Goal: Task Accomplishment & Management: Complete application form

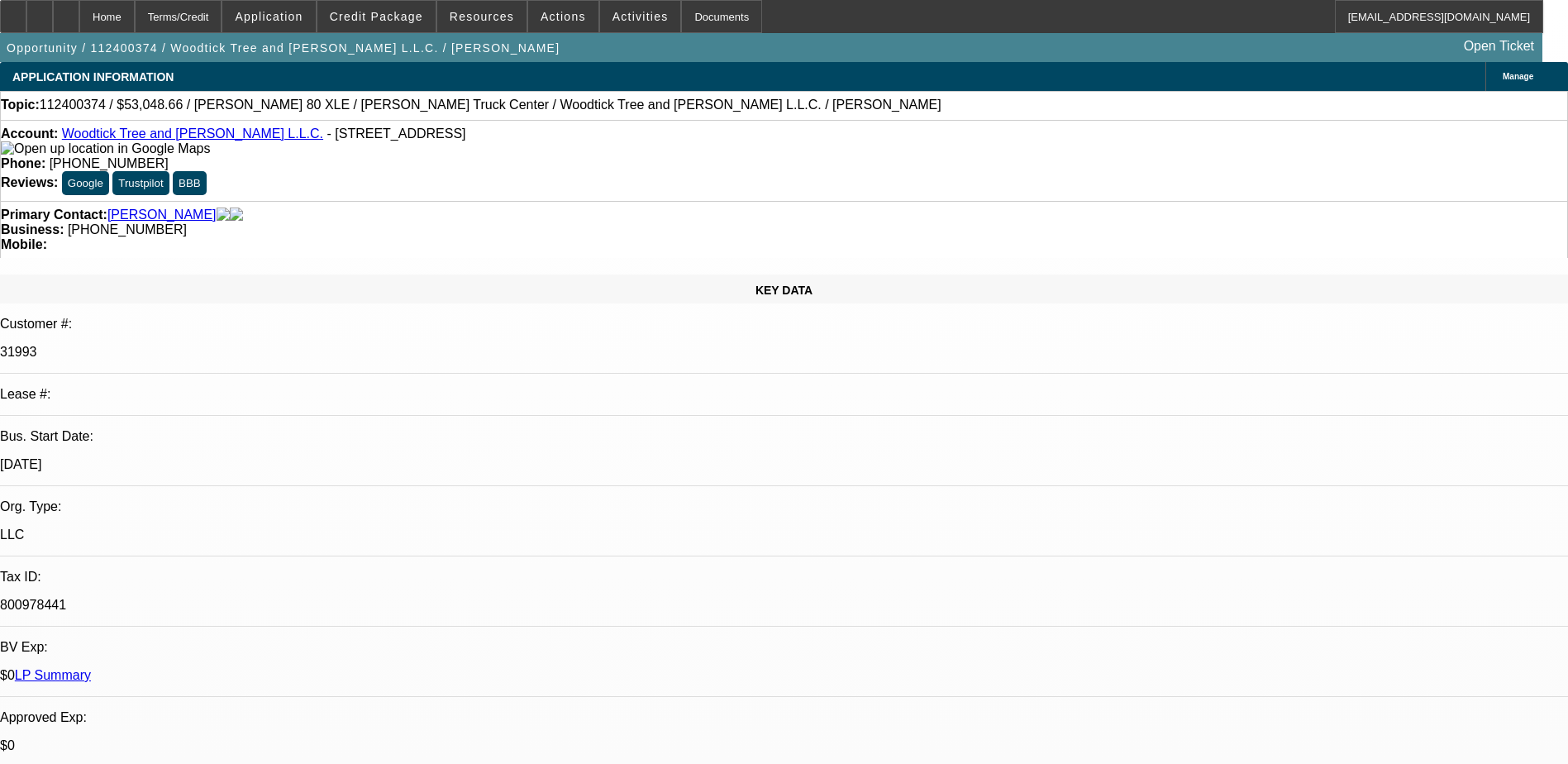
select select "0.15"
select select "2"
select select "0.1"
select select "0.15"
select select "2"
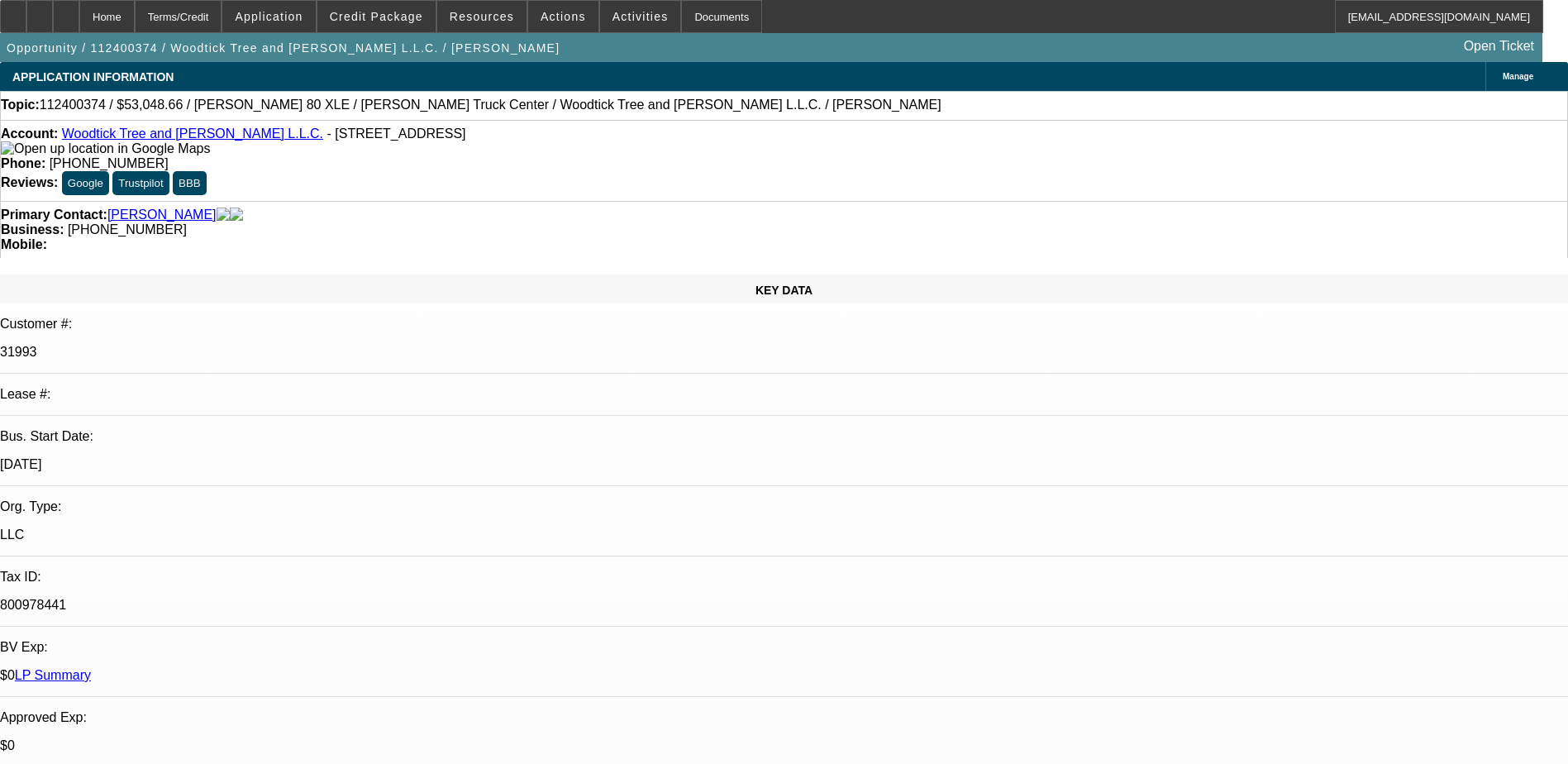
select select "0.1"
select select "0.15"
select select "2"
select select "0.1"
select select "0.15"
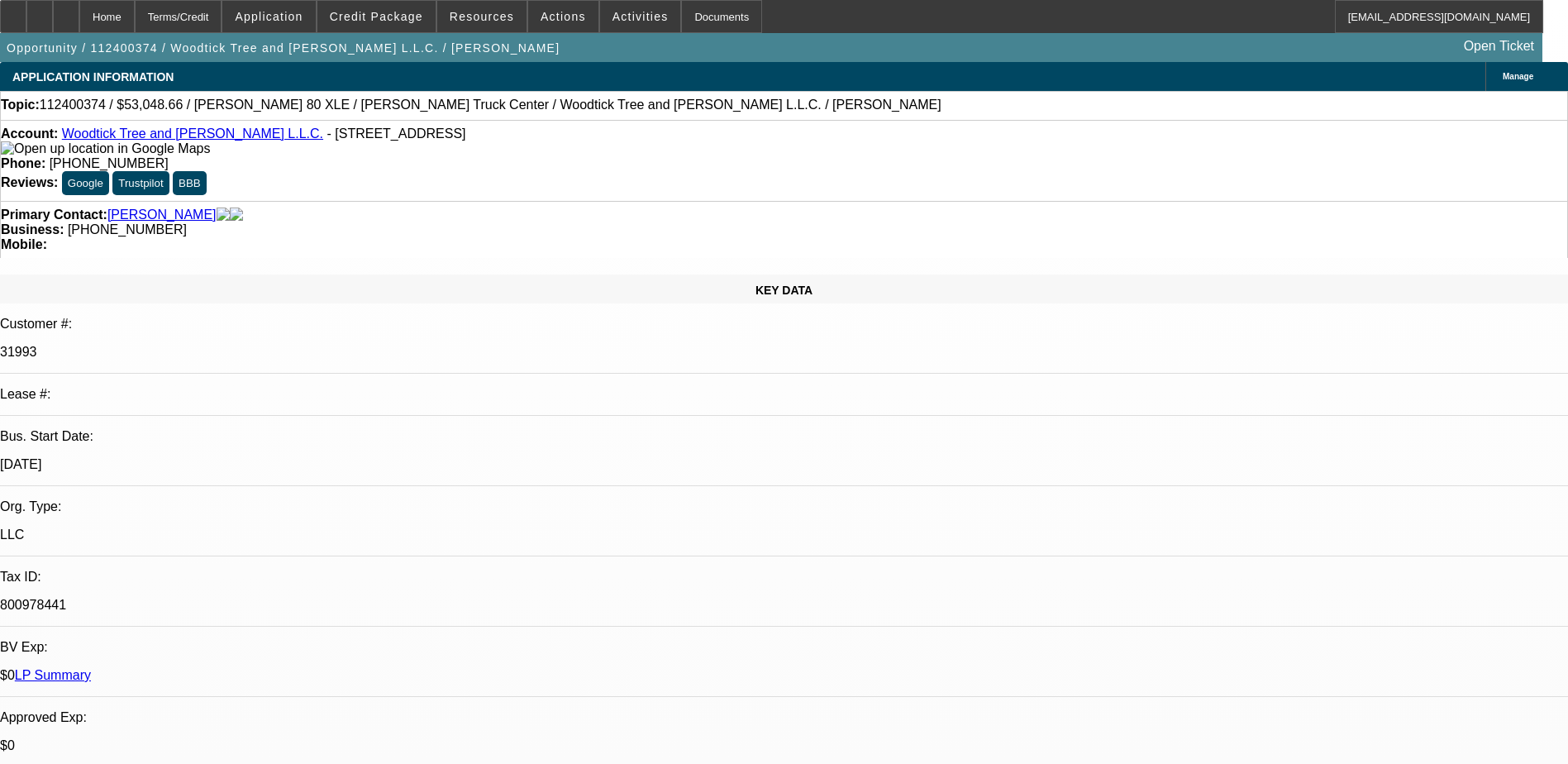
select select "2"
select select "0.1"
select select "1"
select select "2"
select select "4"
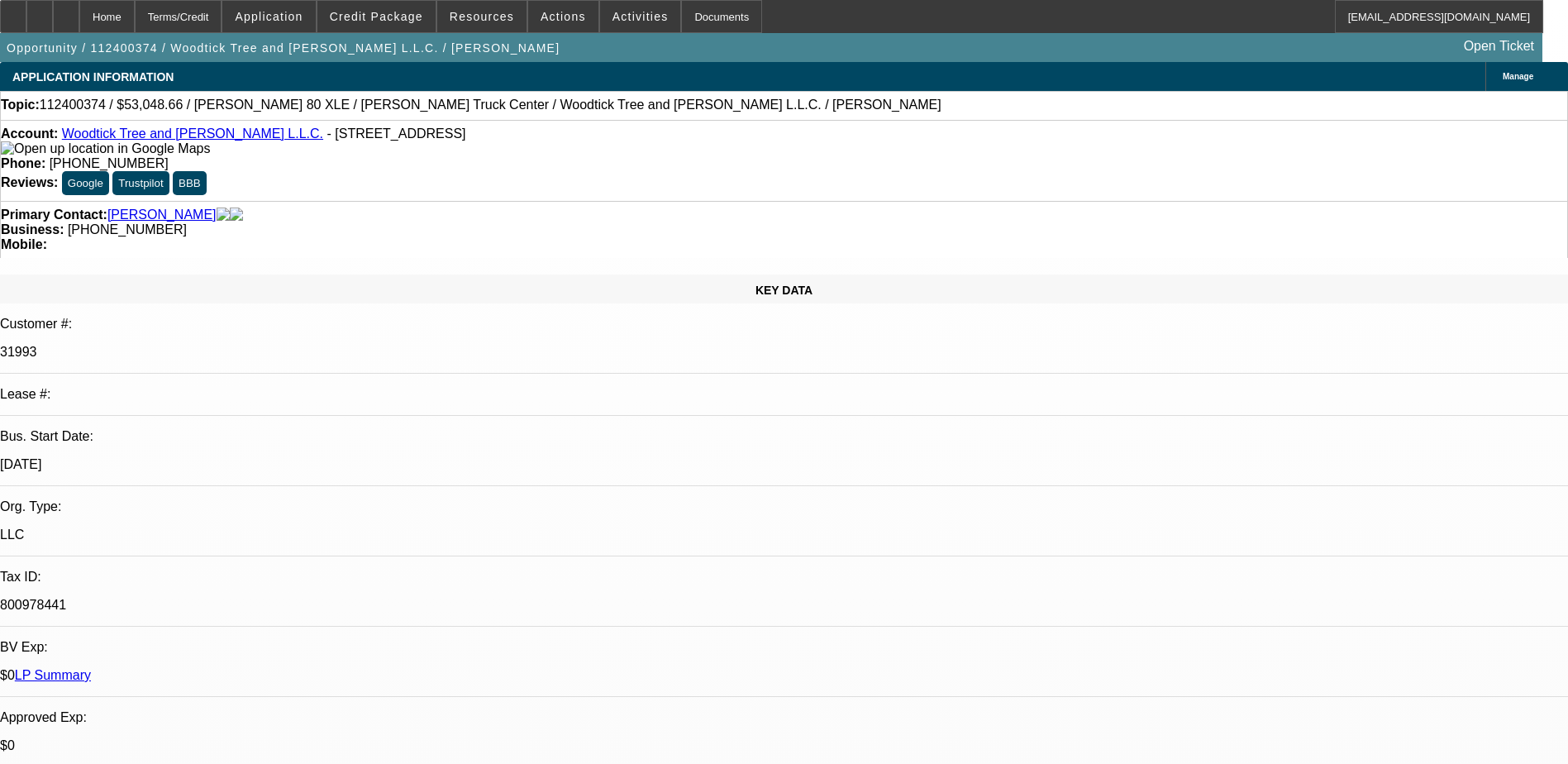
select select "1"
select select "2"
select select "4"
select select "1"
select select "2"
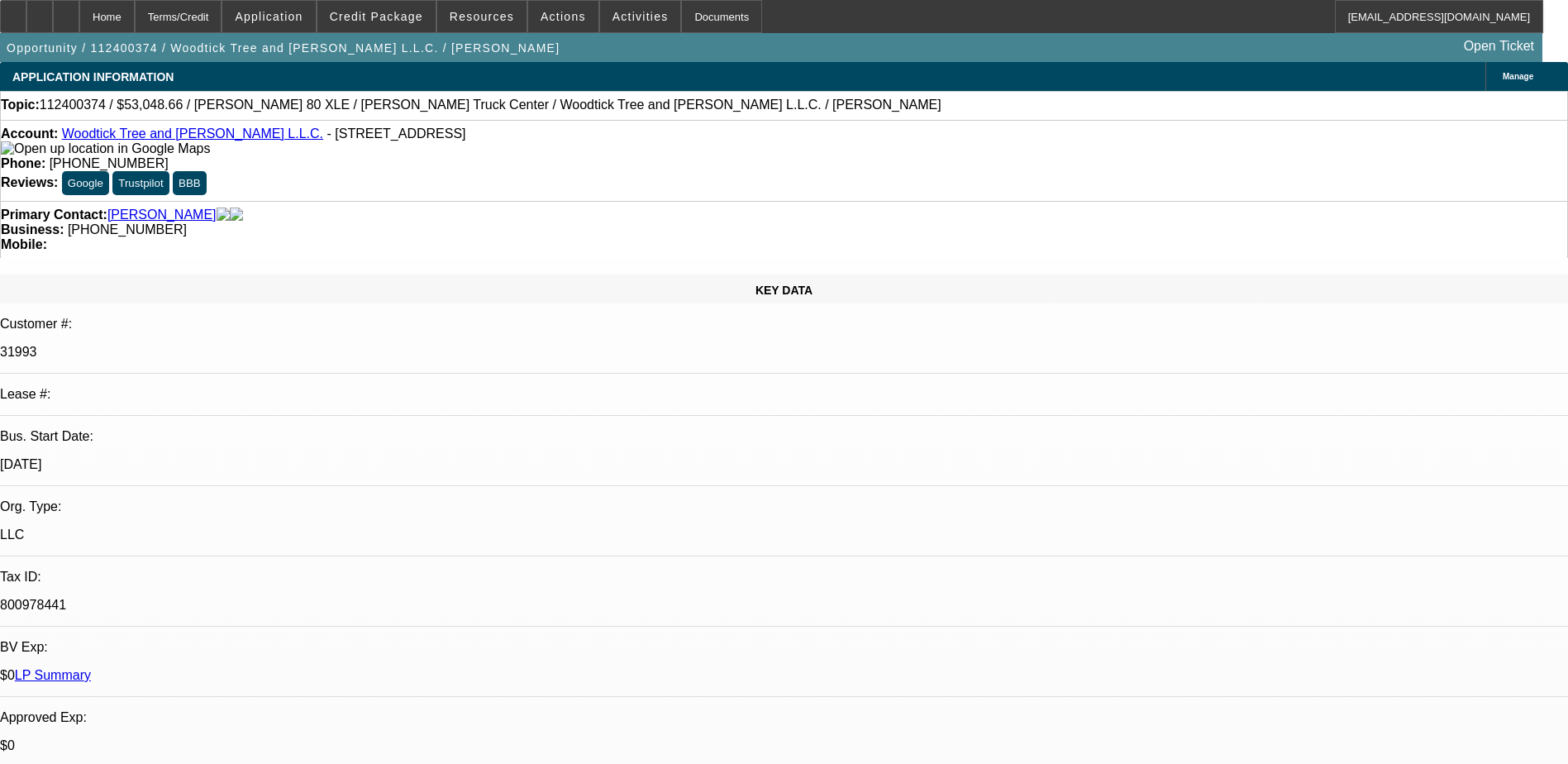
select select "4"
select select "1"
select select "2"
select select "4"
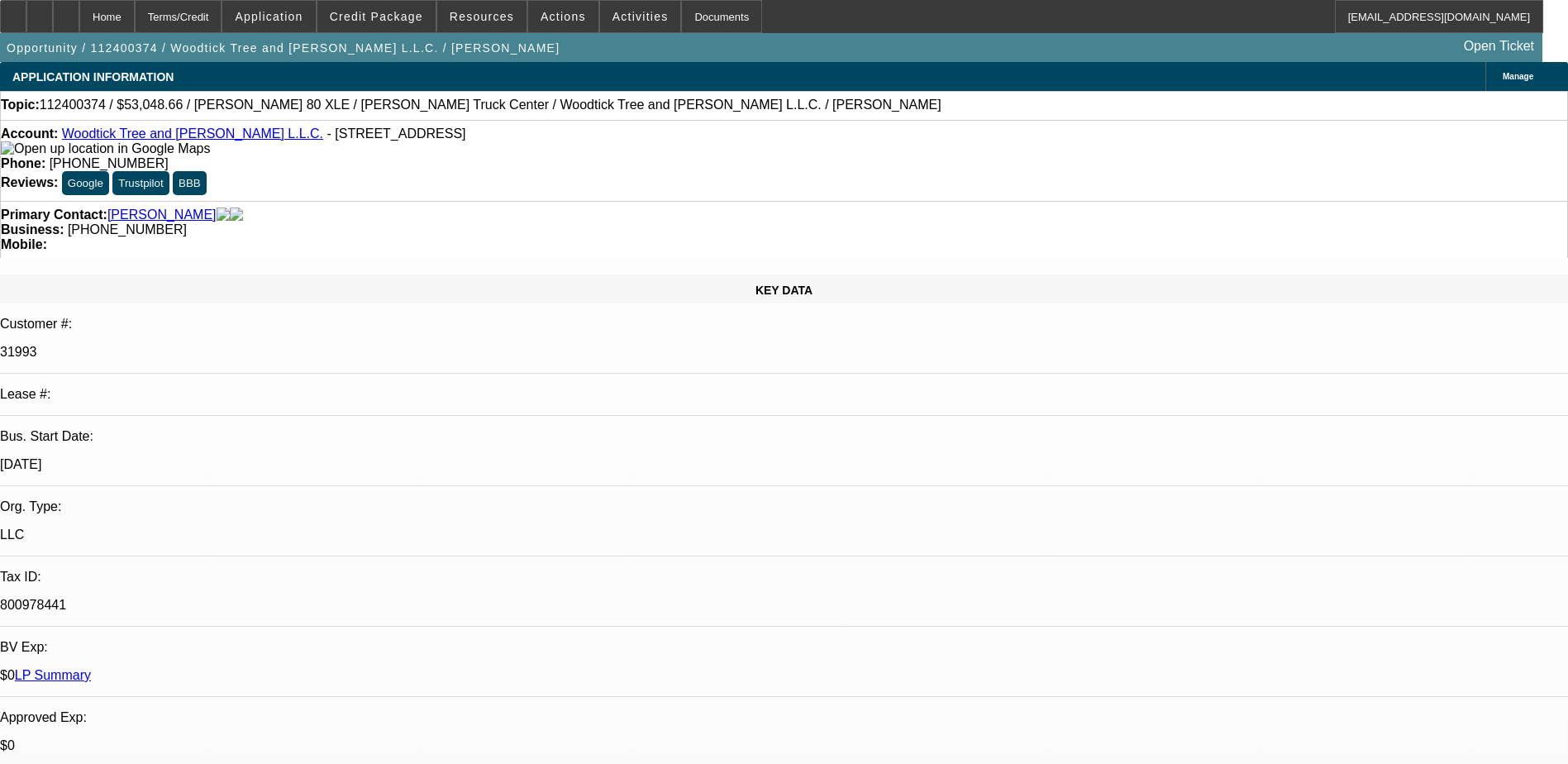
scroll to position [413, 0]
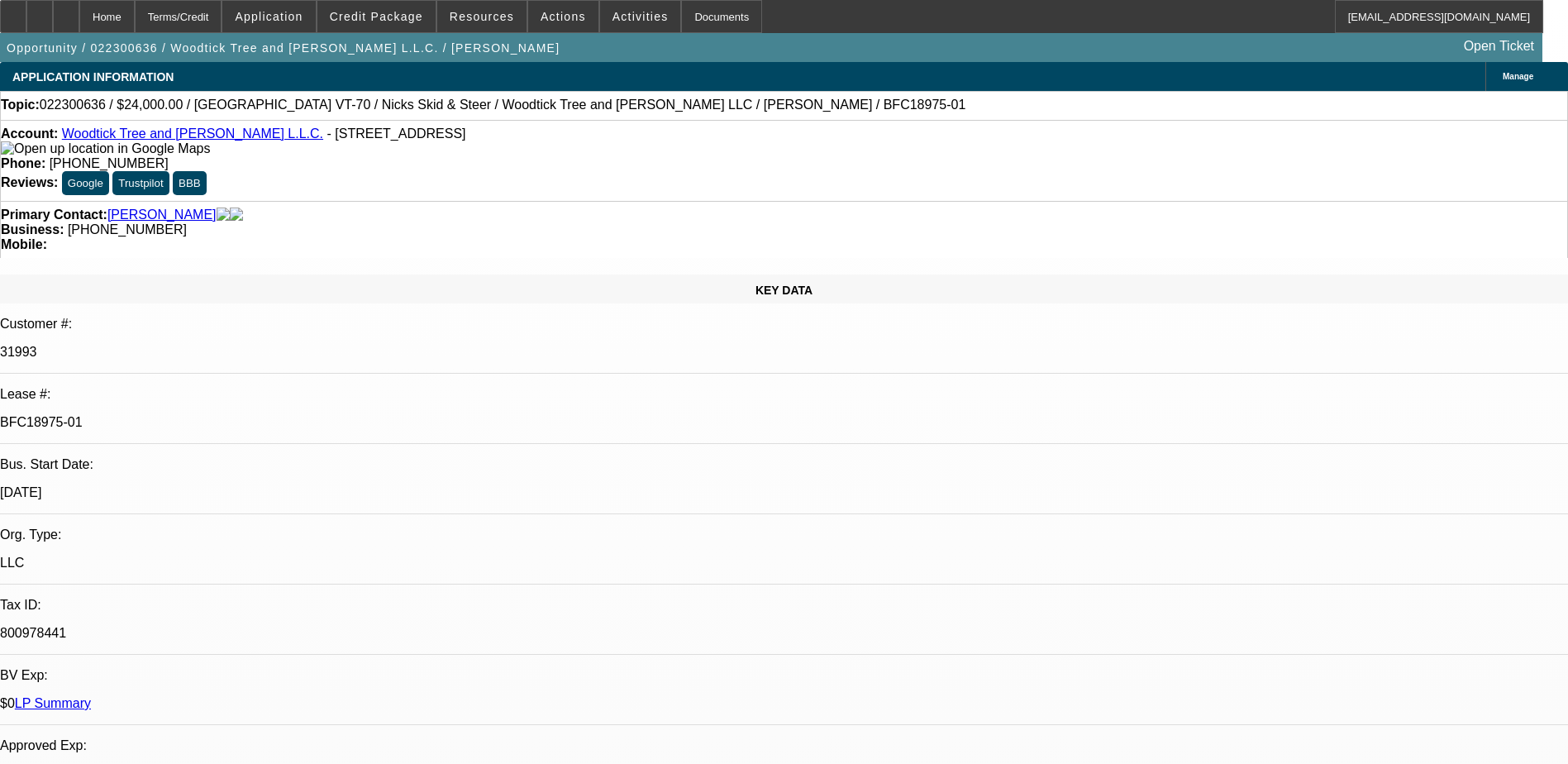
select select "0"
select select "2"
select select "0"
select select "2"
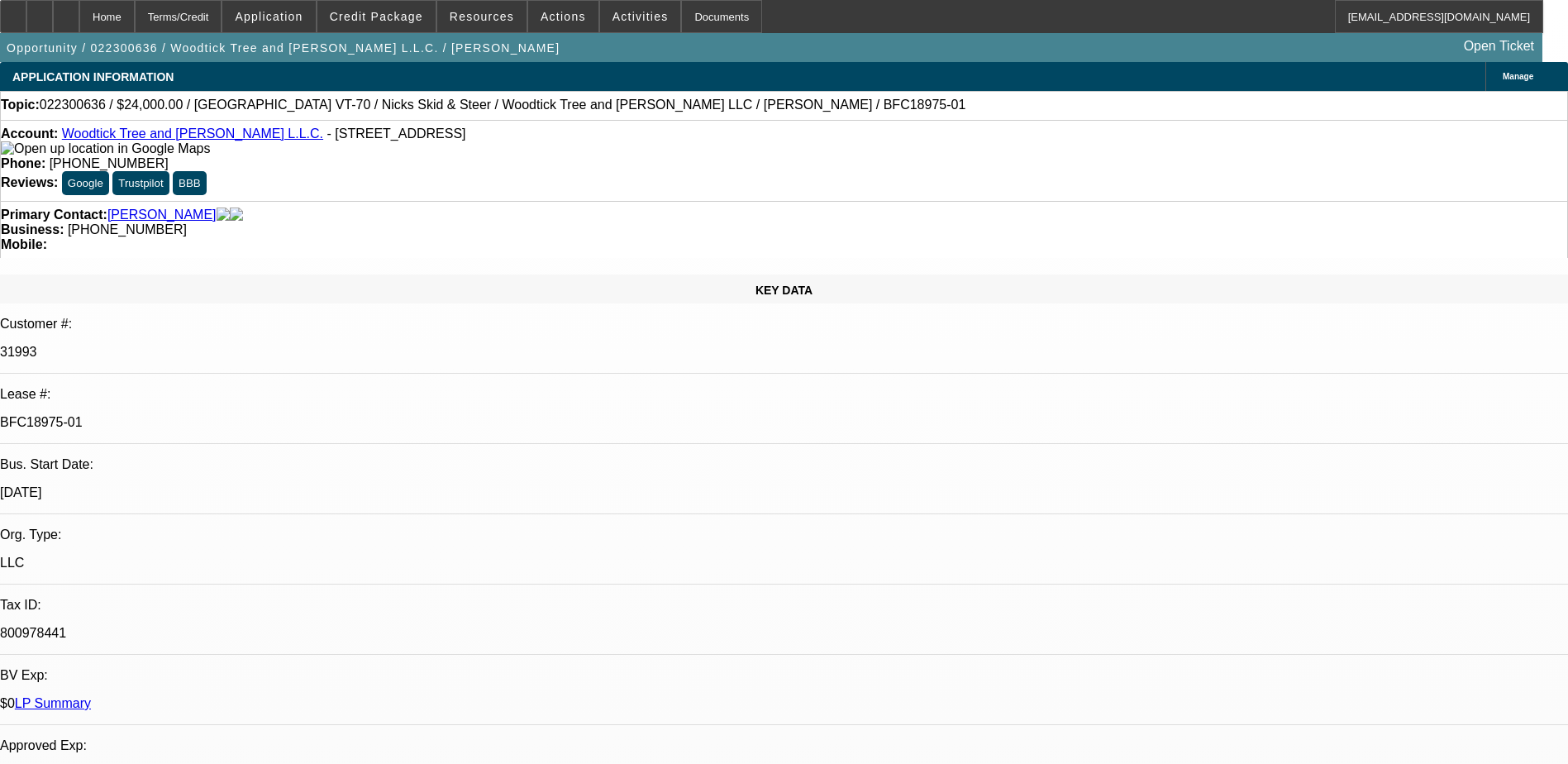
select select "0"
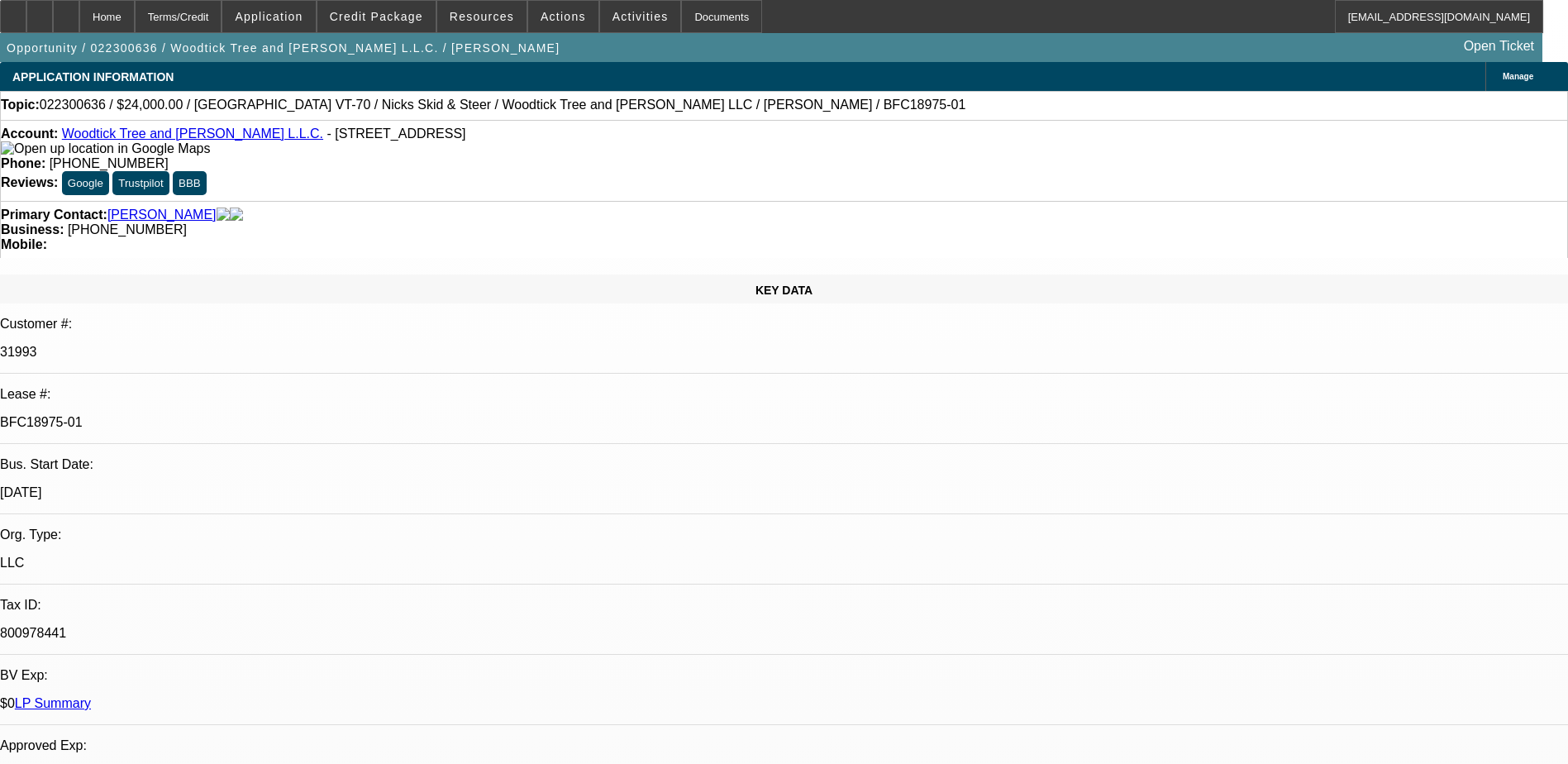
select select "2"
select select "0"
select select "1"
select select "2"
select select "6"
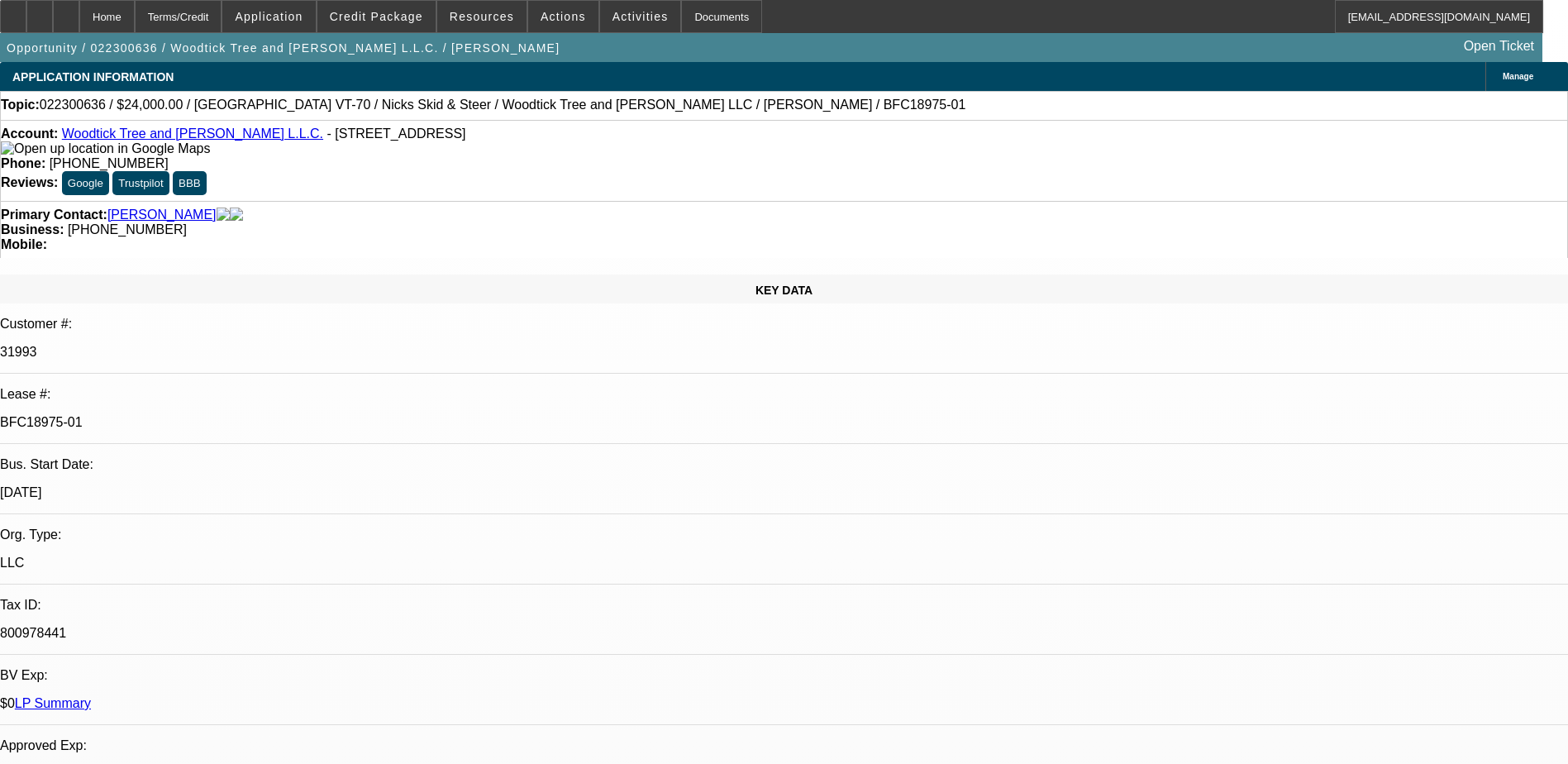
select select "1"
select select "2"
select select "6"
select select "1"
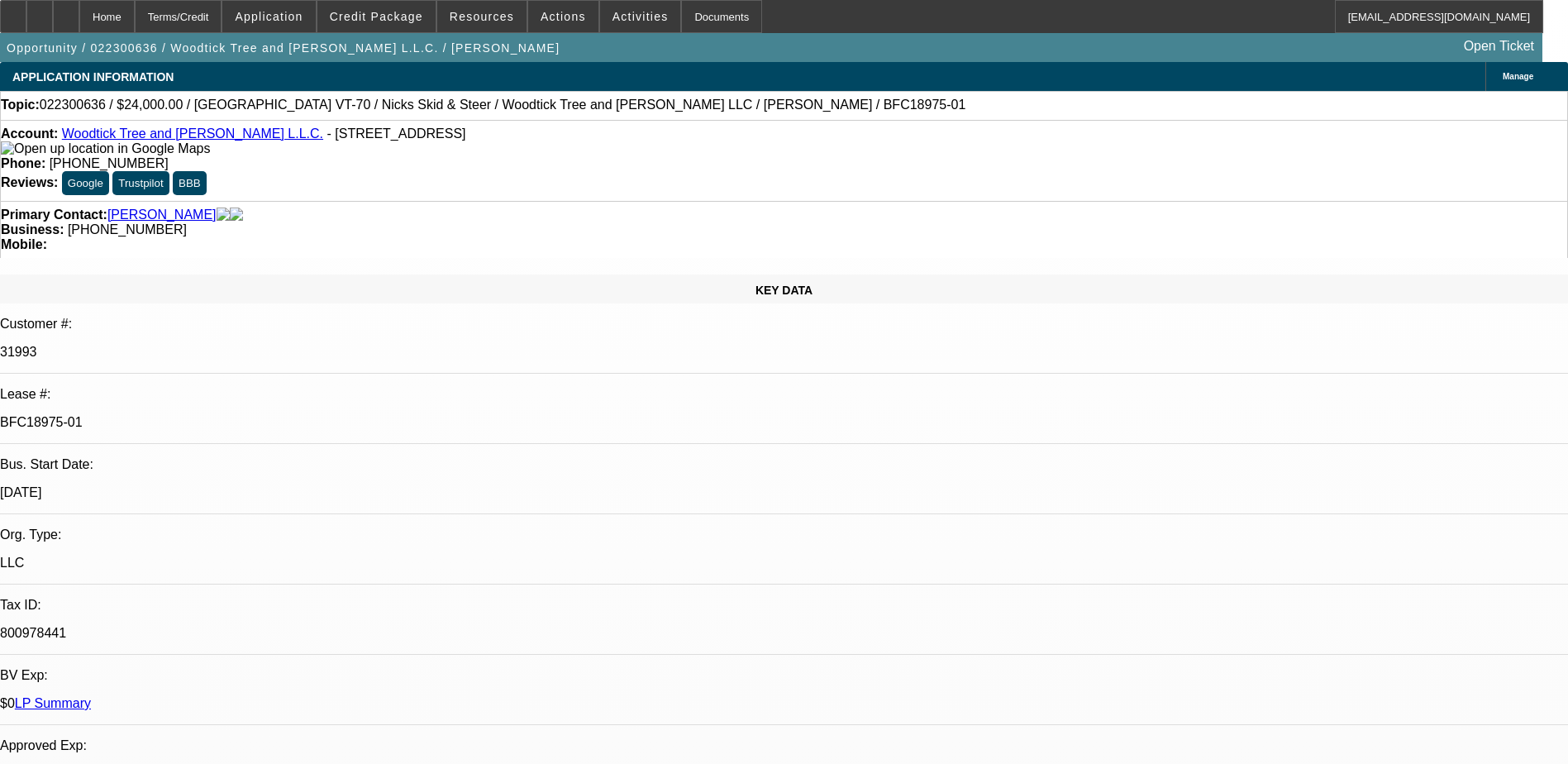
select select "6"
select select "1"
select select "2"
select select "6"
click at [480, 20] on span "Resources" at bounding box center [482, 17] width 64 height 13
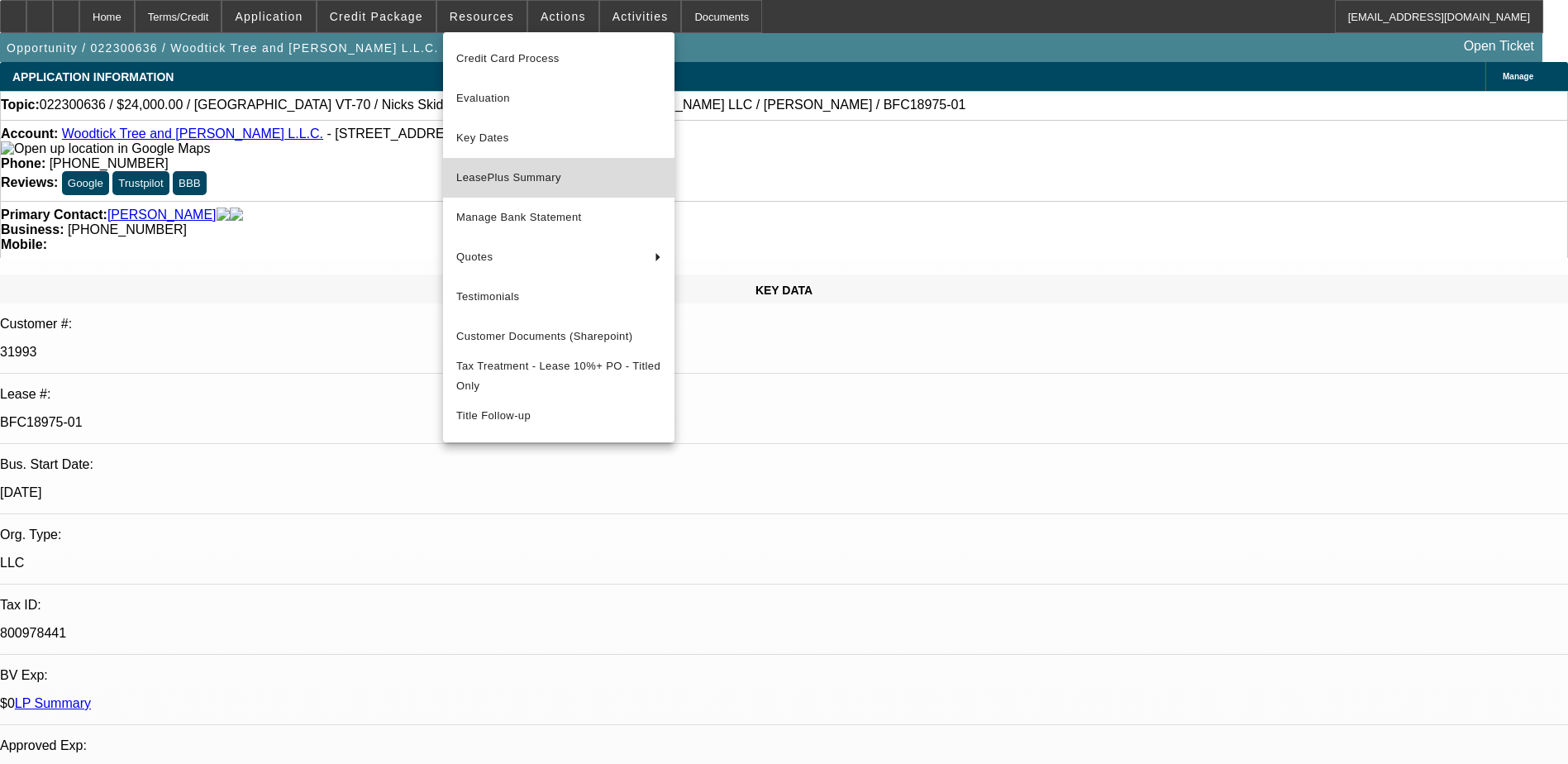
click at [540, 177] on span "LeasePlus Summary" at bounding box center [558, 177] width 205 height 20
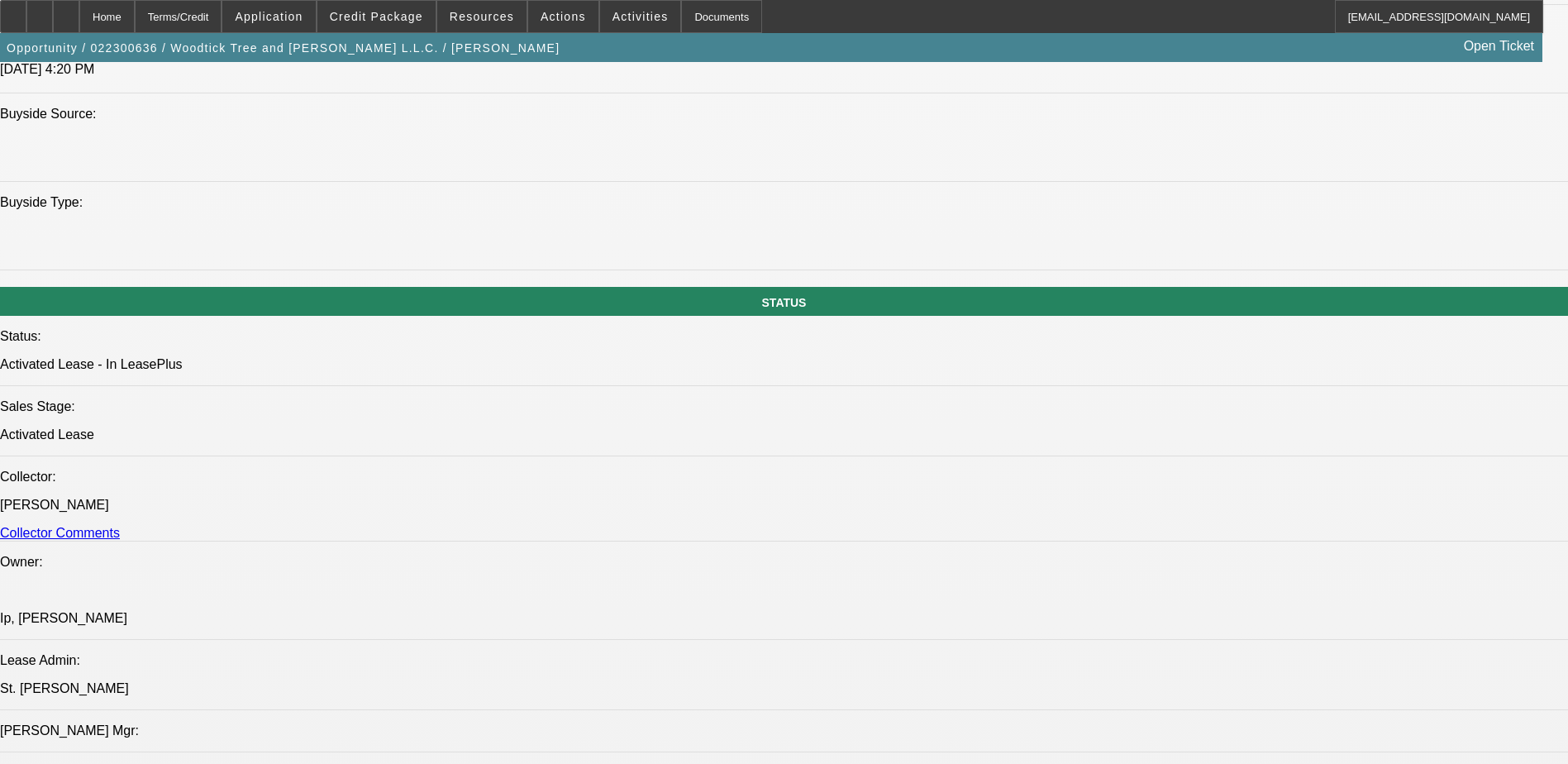
scroll to position [1653, 0]
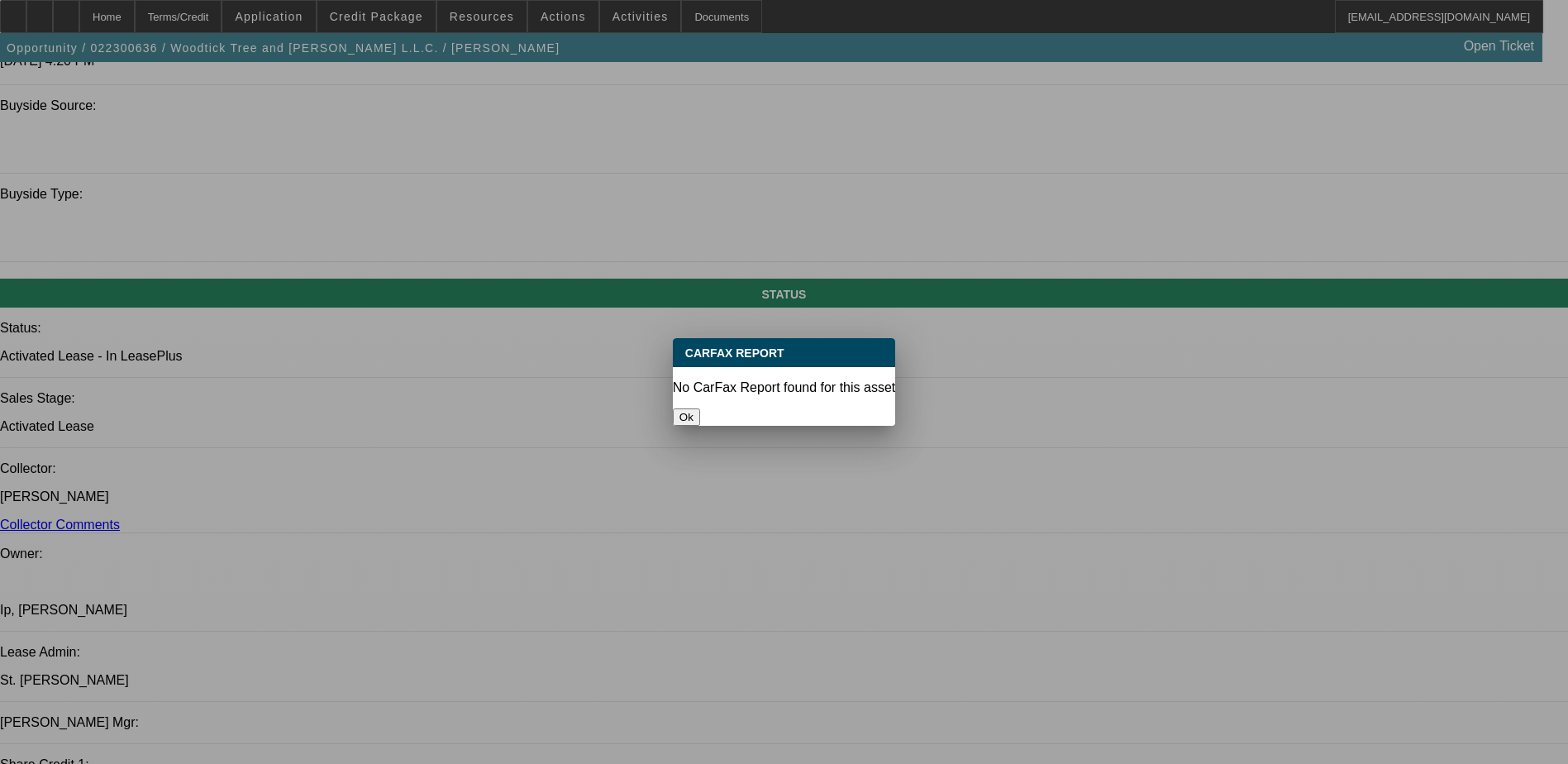
click at [701, 408] on button "Ok" at bounding box center [686, 417] width 27 height 17
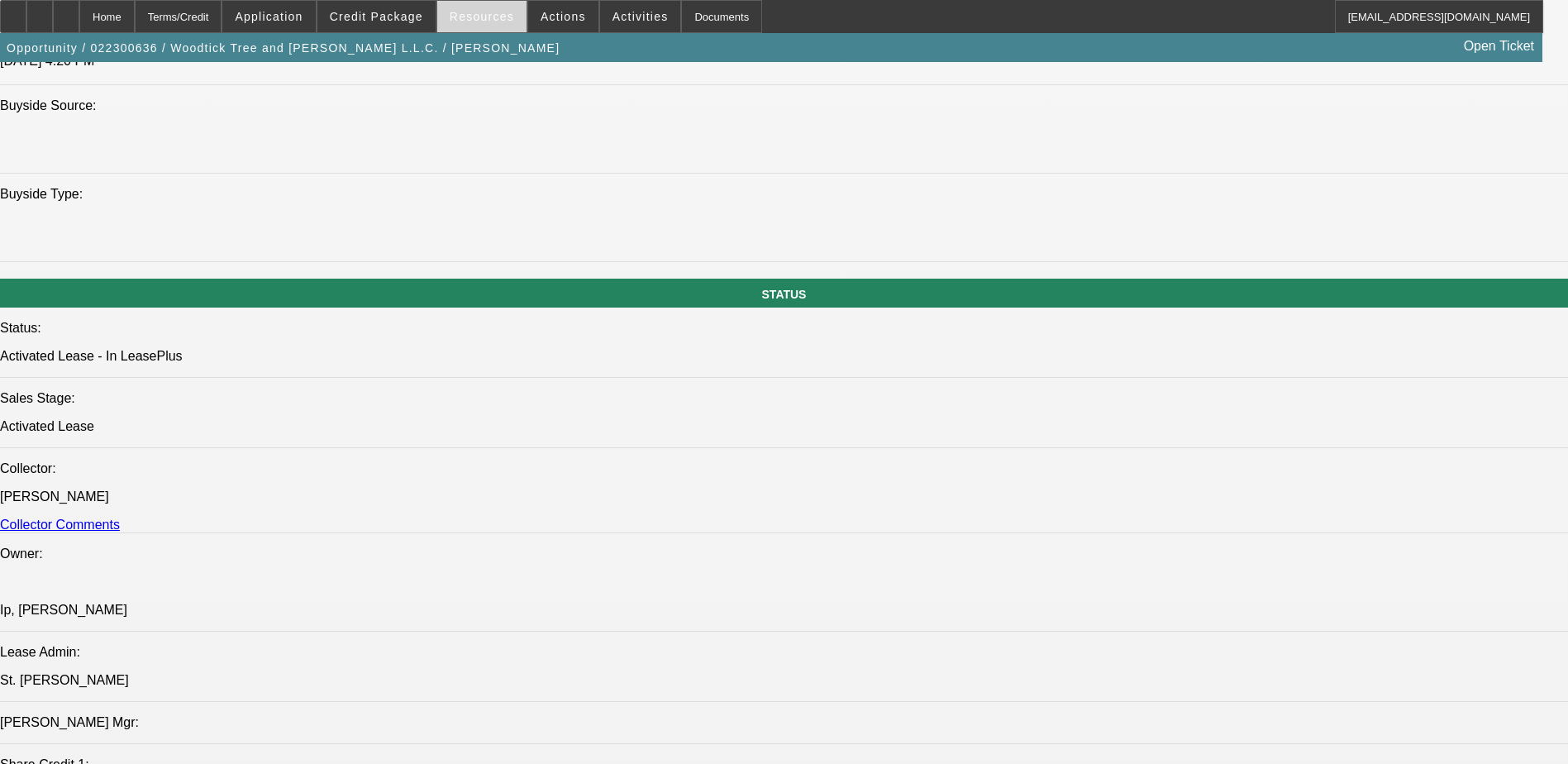
scroll to position [1240, 0]
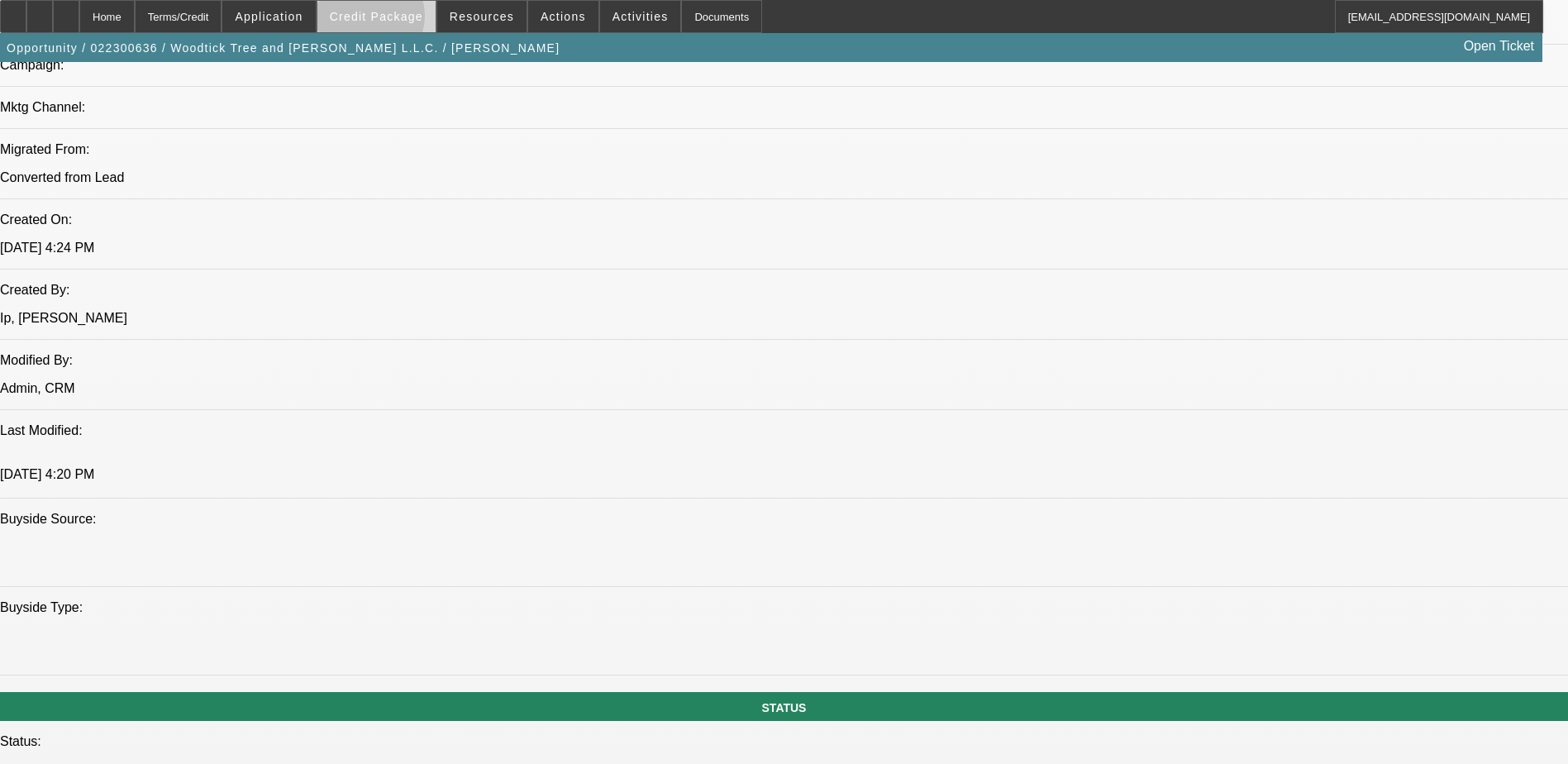
click at [396, 20] on span "Credit Package" at bounding box center [376, 17] width 93 height 13
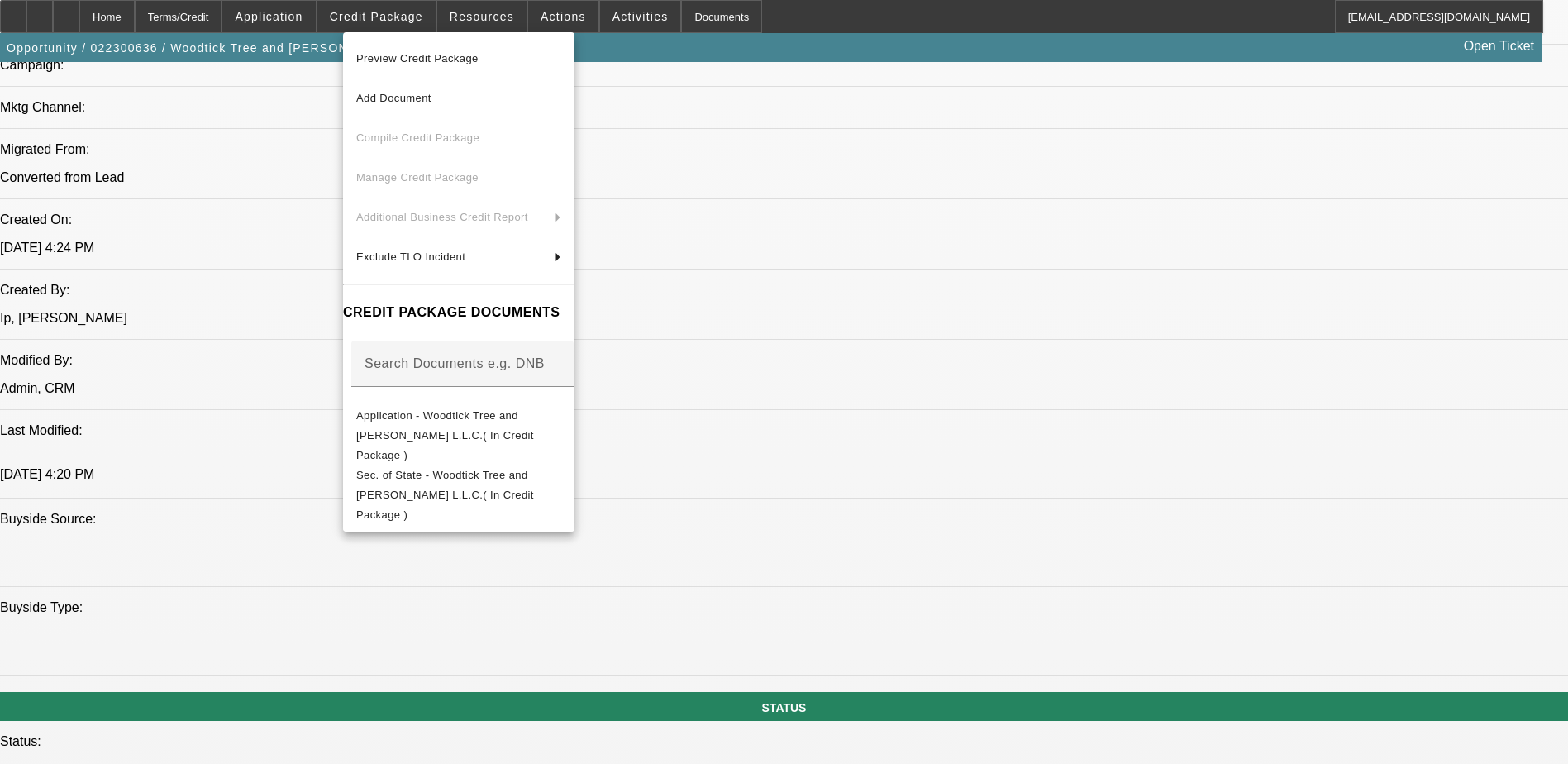
click at [158, 324] on div at bounding box center [784, 382] width 1568 height 764
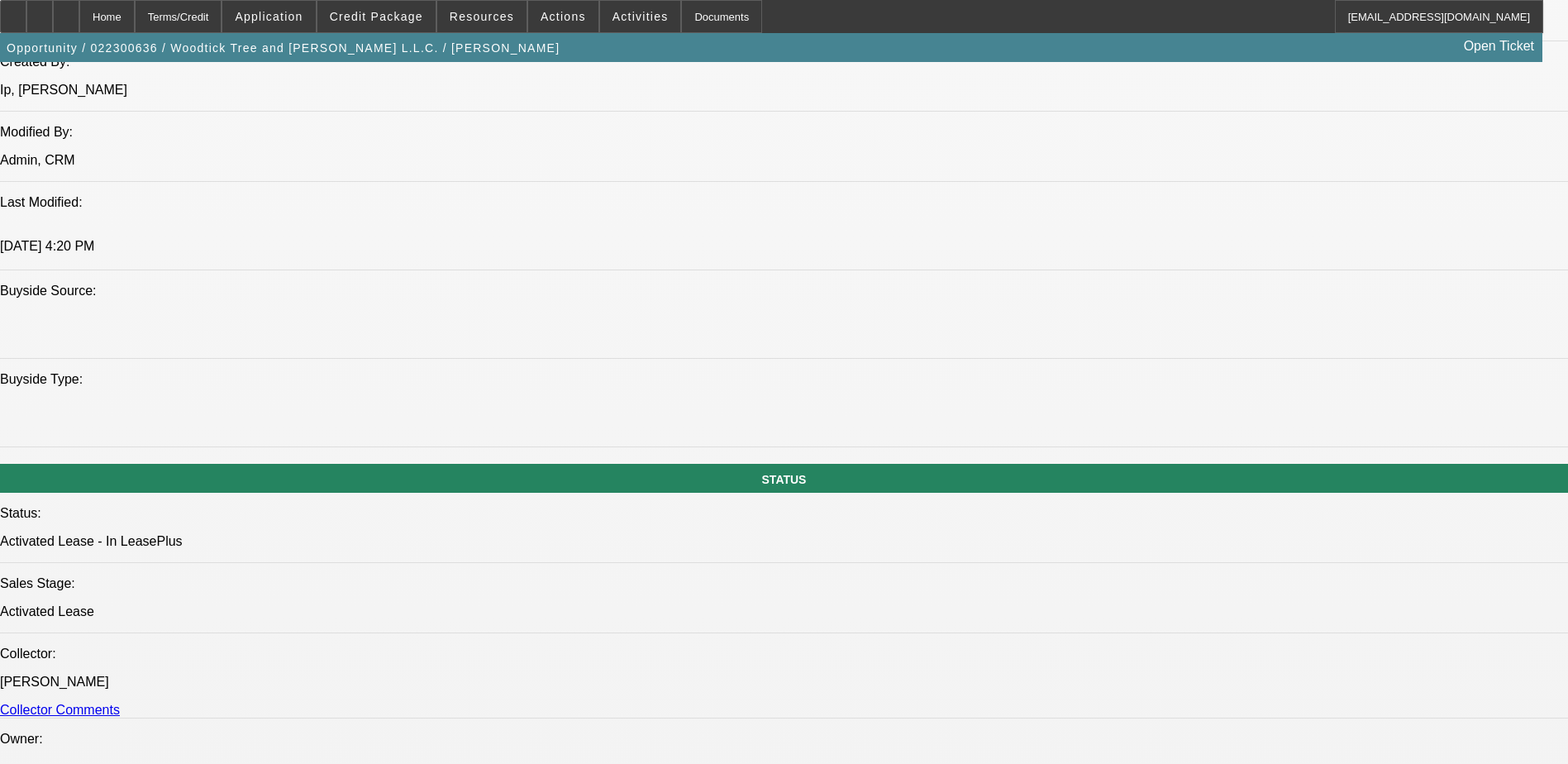
scroll to position [1653, 0]
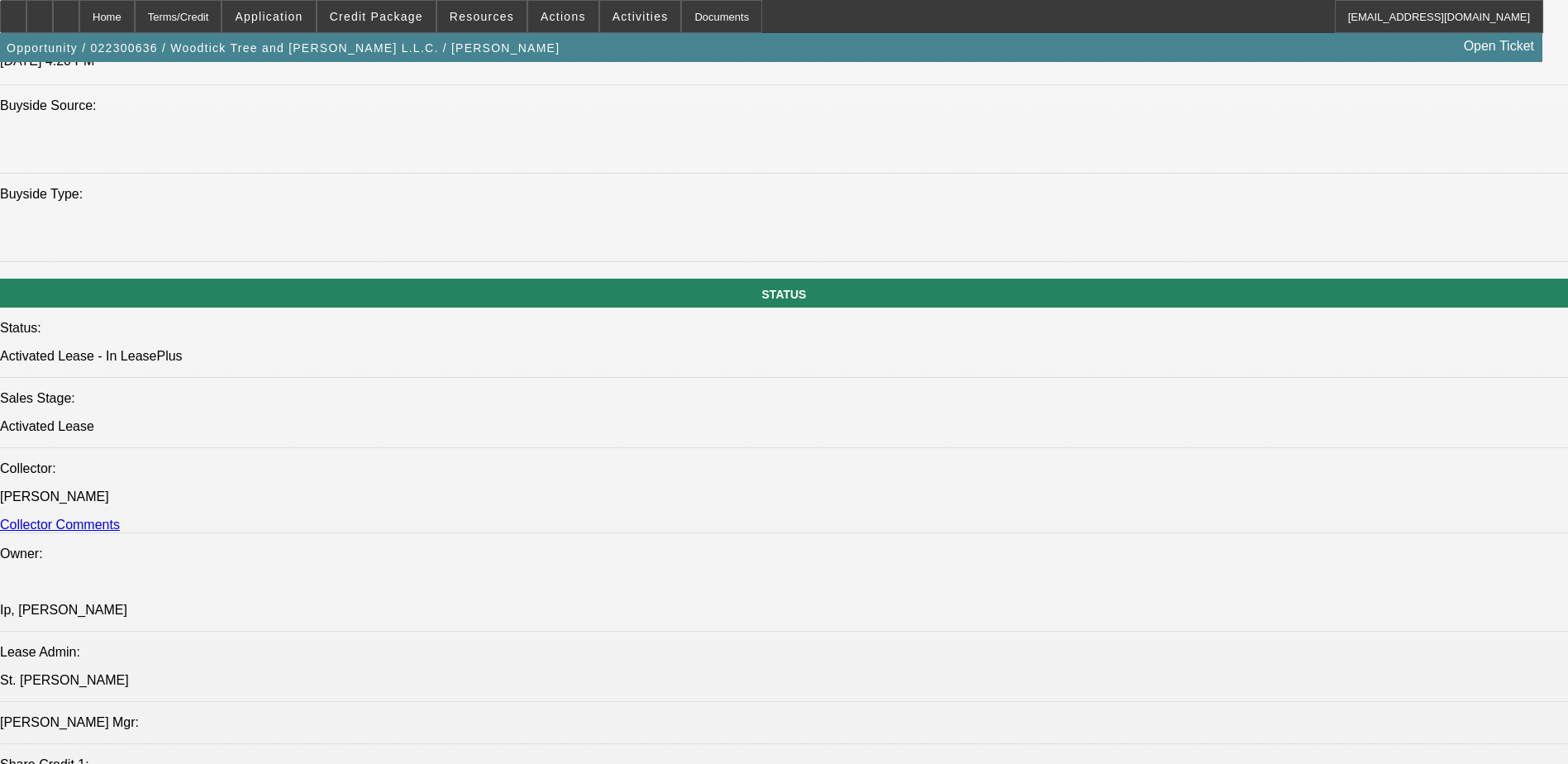
drag, startPoint x: 92, startPoint y: 330, endPoint x: 219, endPoint y: 330, distance: 127.0
drag, startPoint x: 219, startPoint y: 330, endPoint x: 179, endPoint y: 326, distance: 40.2
copy div "2017 Used ASV VT-70"
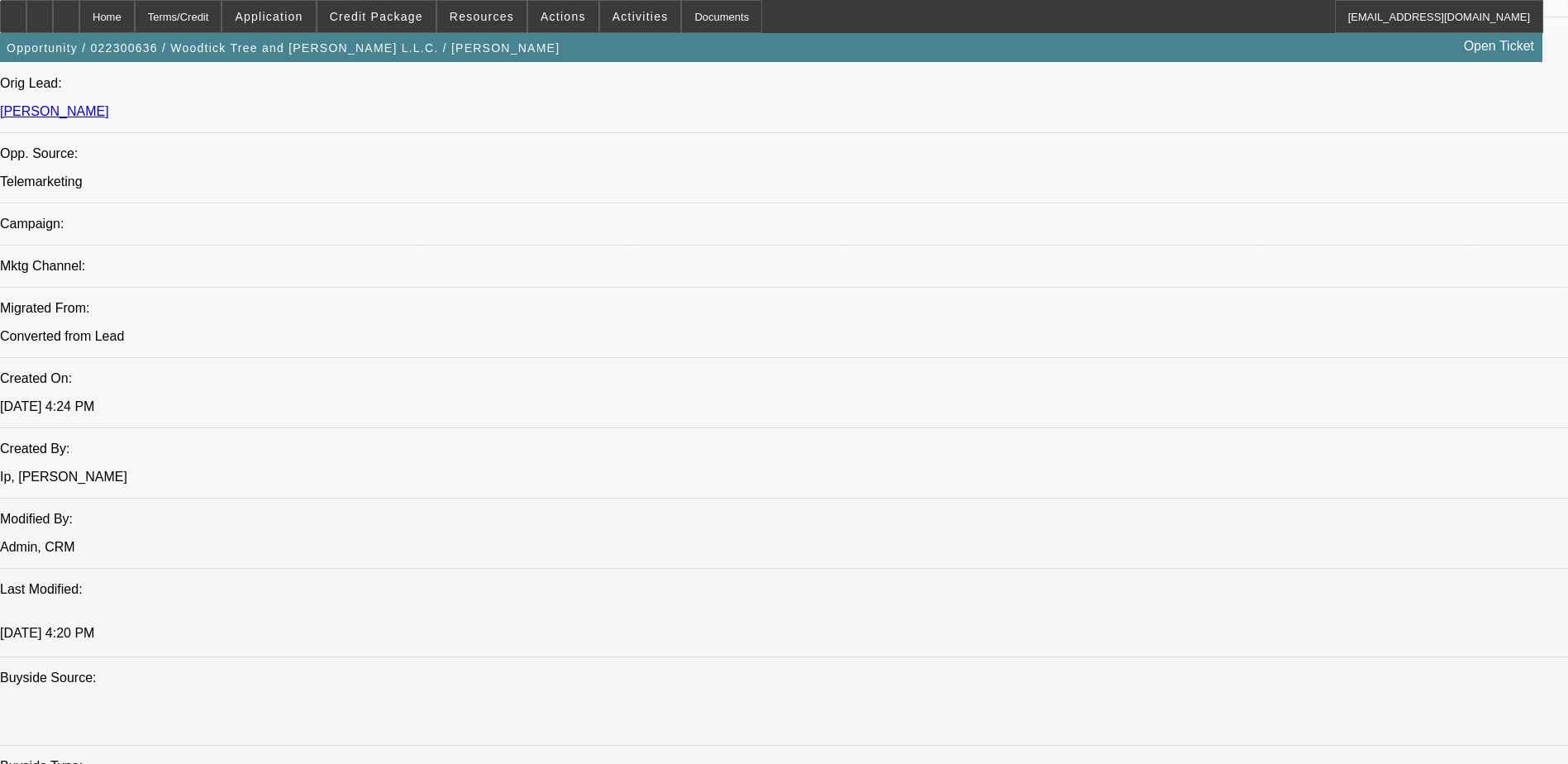
scroll to position [1075, 0]
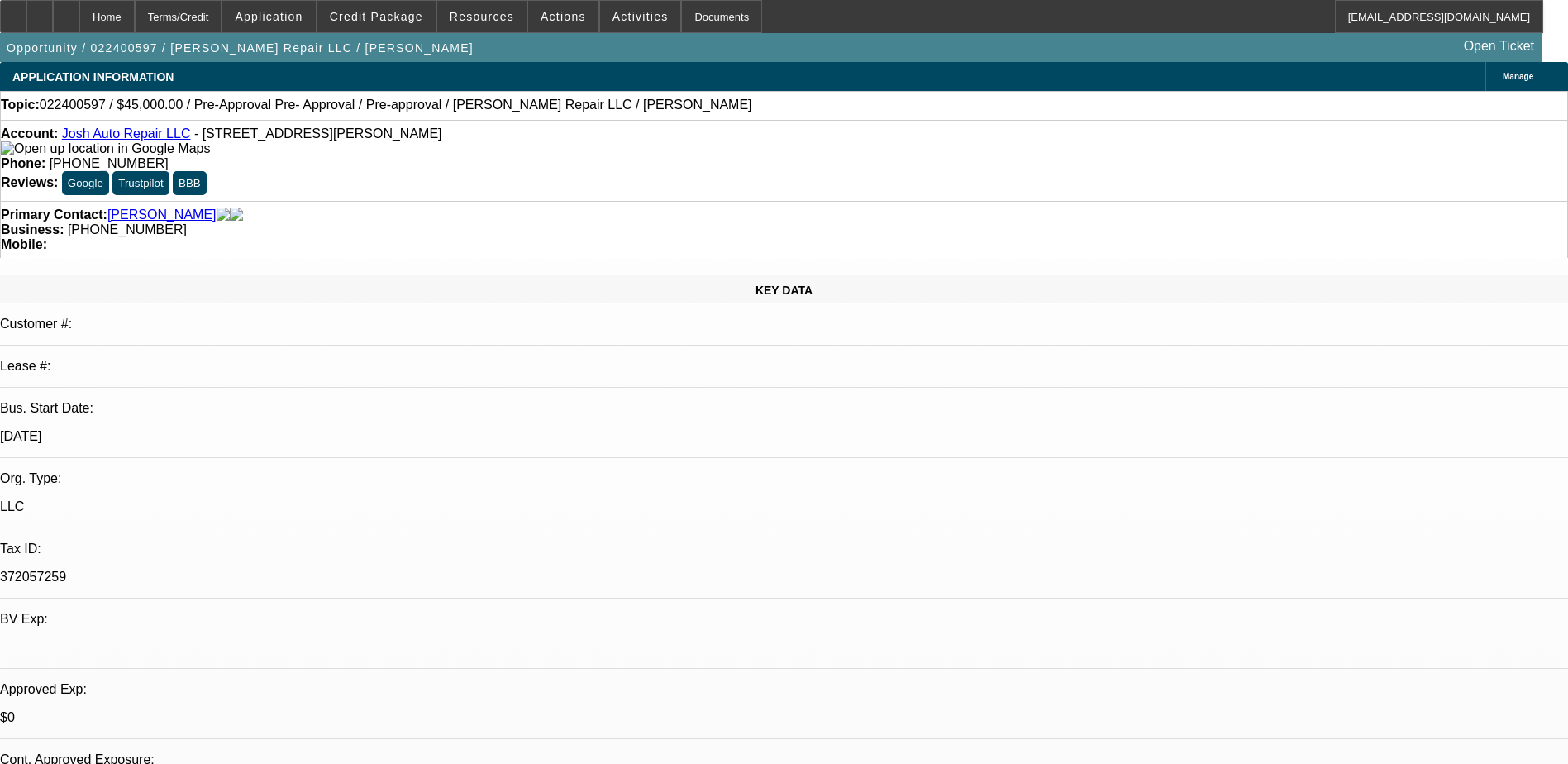
select select "0"
select select "0.1"
select select "0"
select select "2"
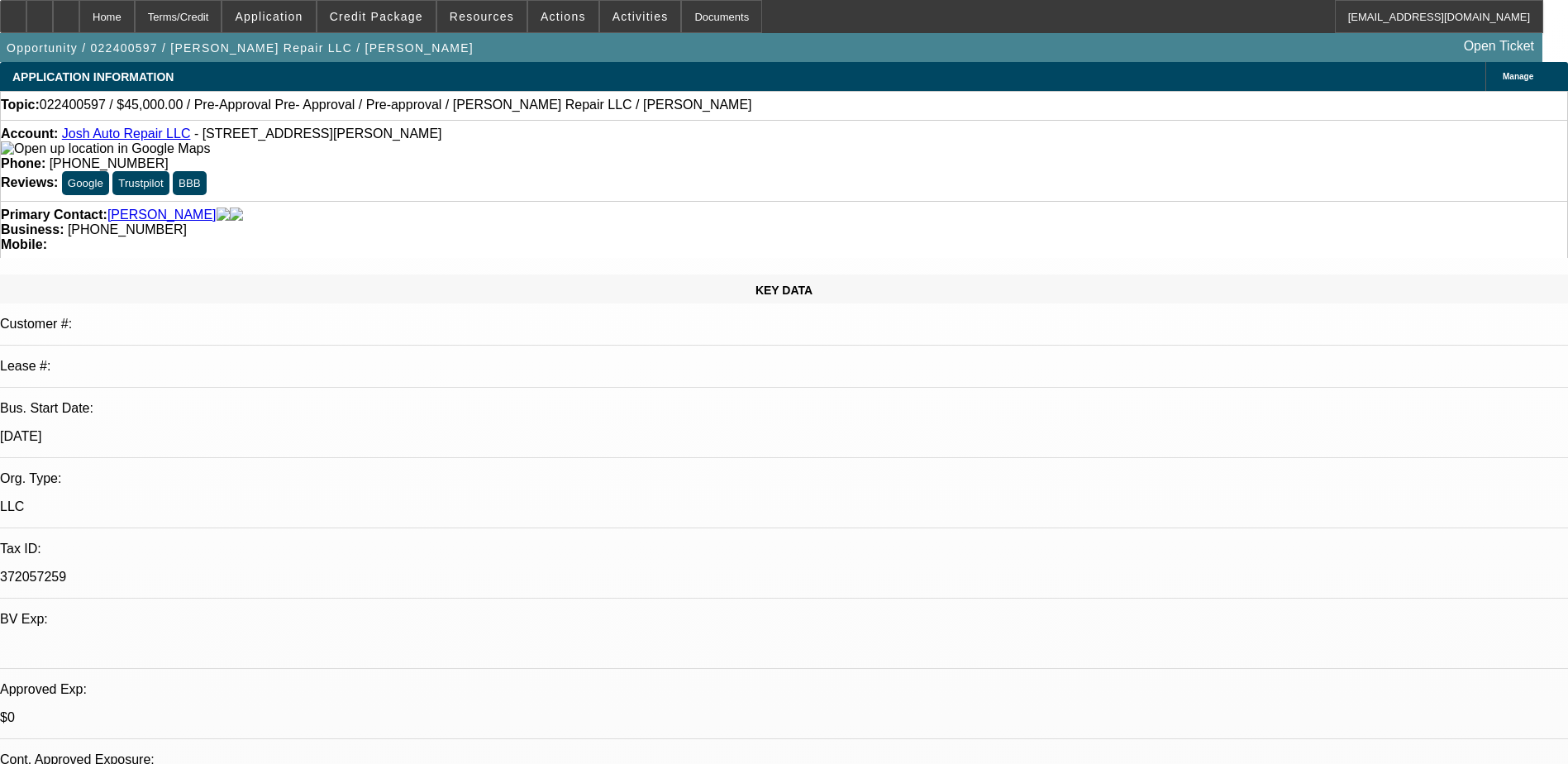
select select "0.1"
select select "0"
select select "2"
select select "0.1"
select select "0"
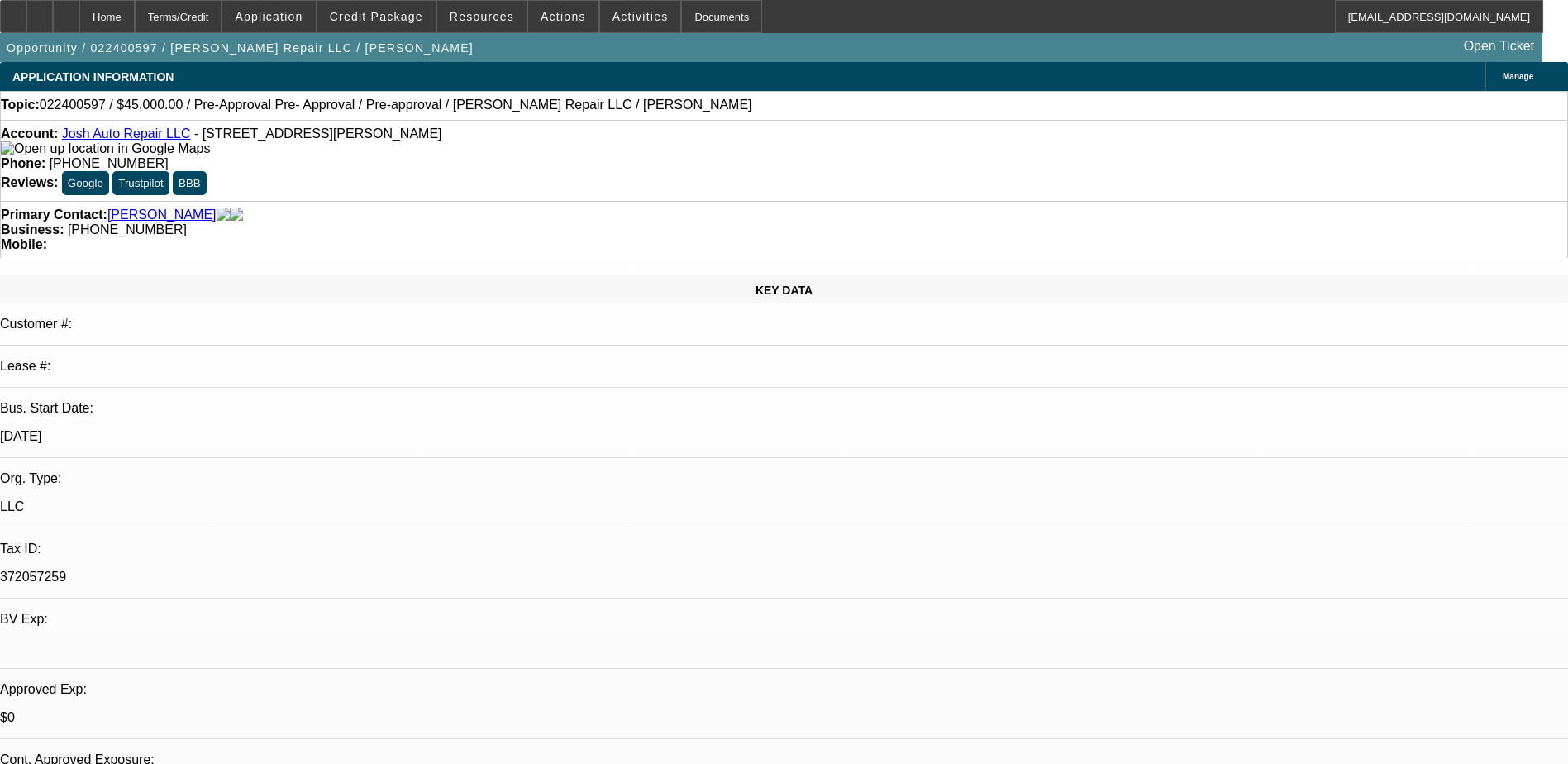
select select "2"
select select "0.1"
select select "1"
select select "4"
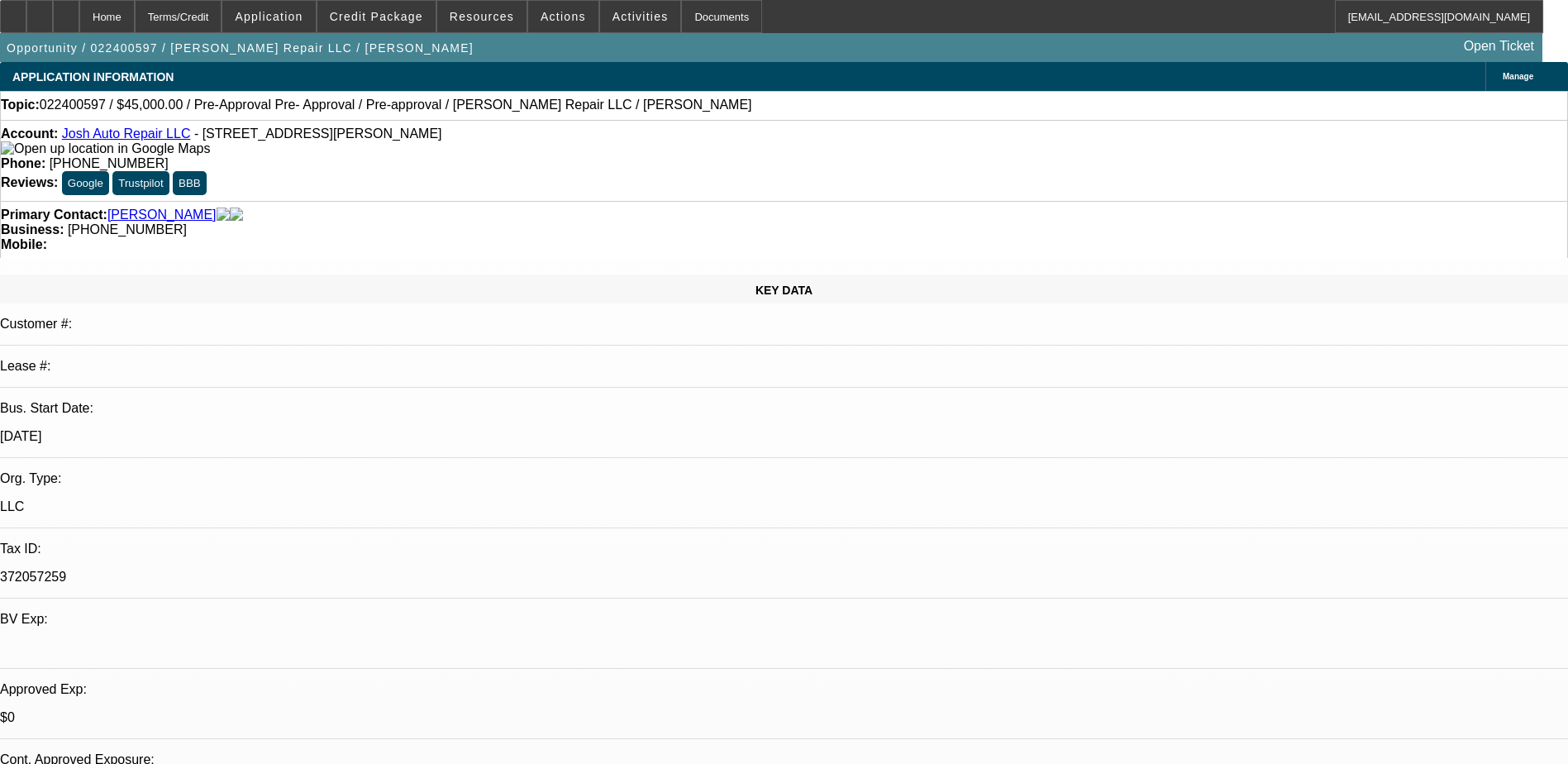
select select "1"
select select "2"
select select "4"
select select "1"
select select "2"
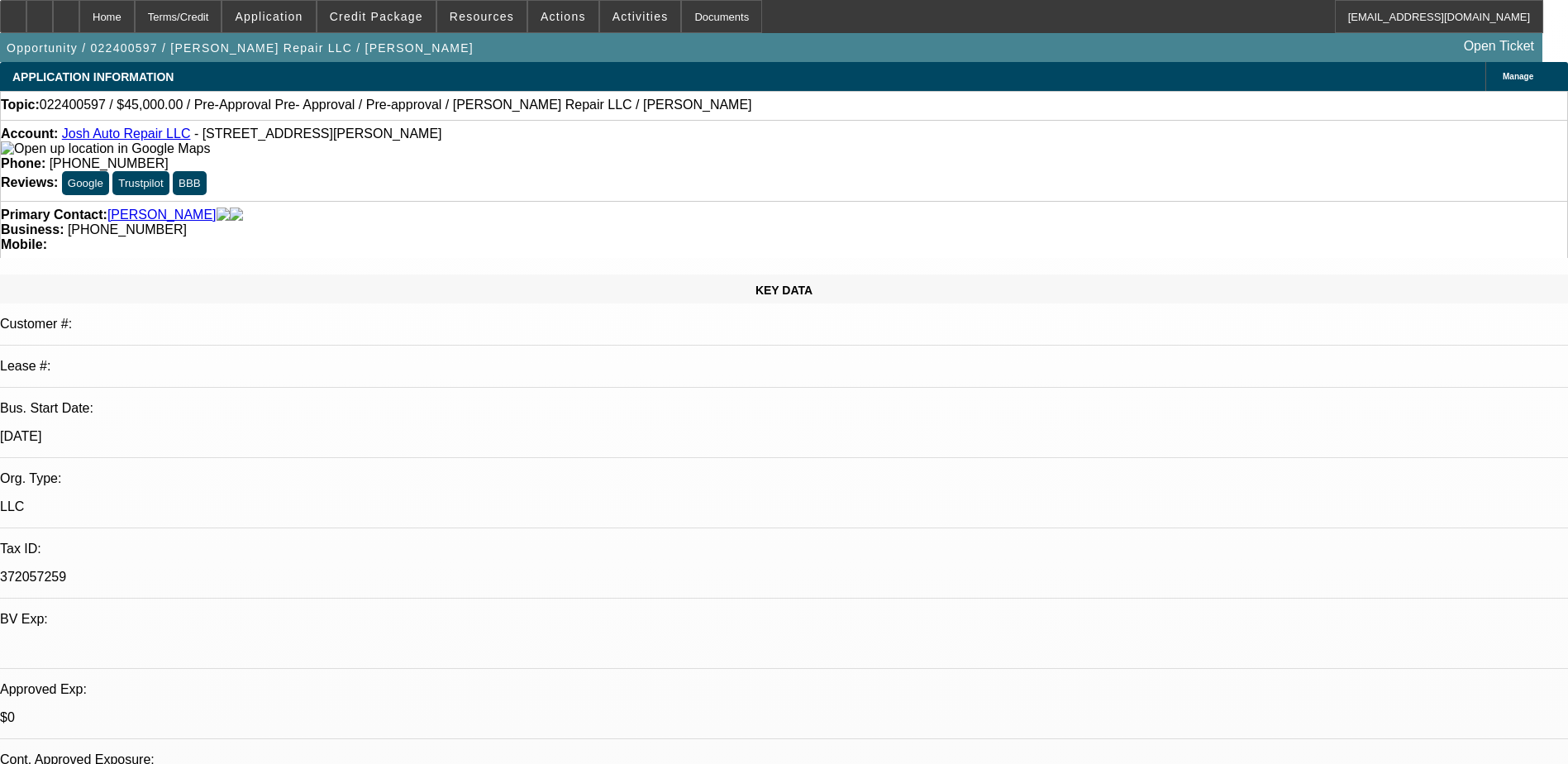
select select "4"
select select "1"
select select "2"
select select "4"
select select "0"
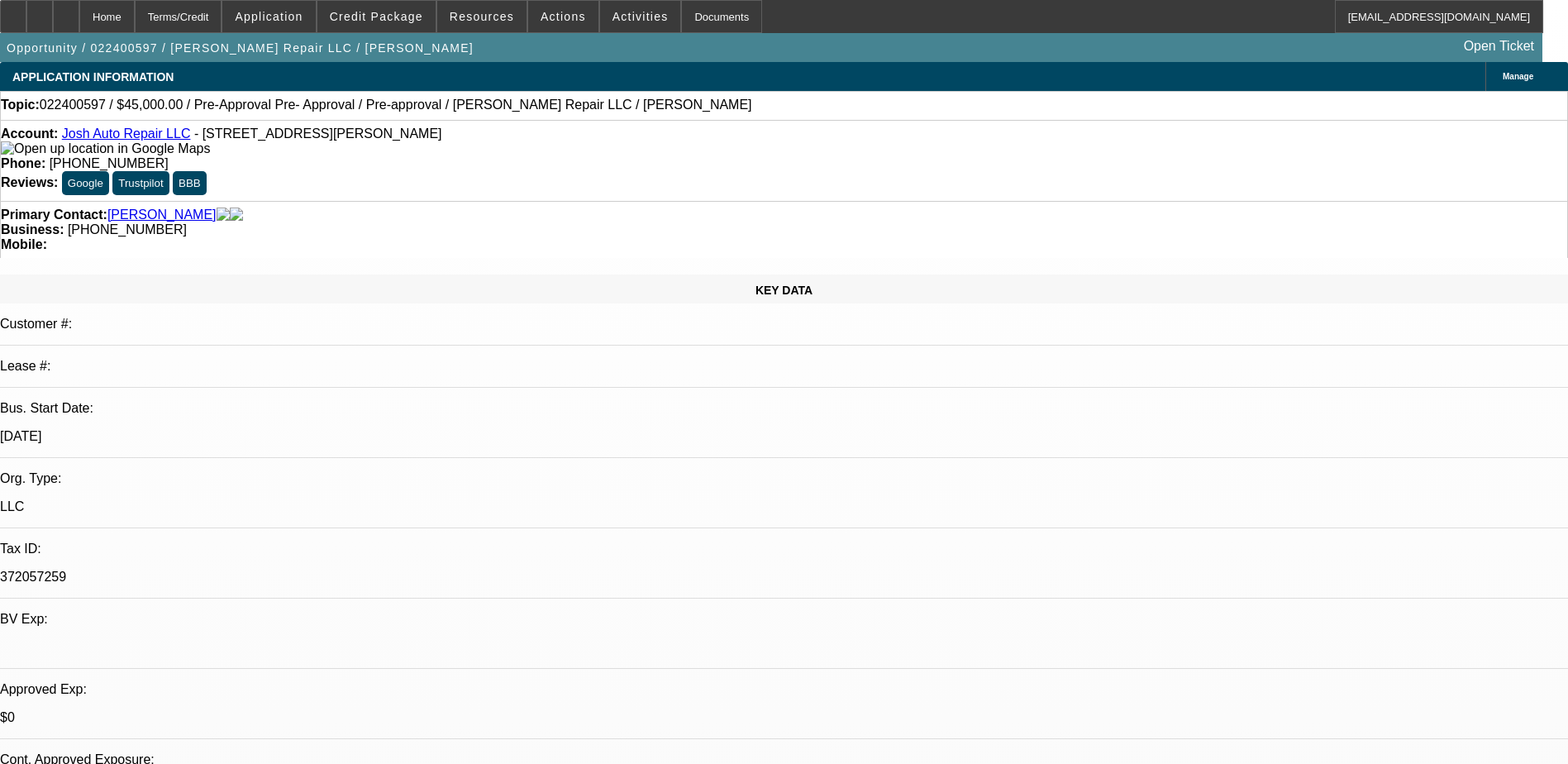
select select "0"
select select "0.1"
select select "0"
select select "2"
select select "0.1"
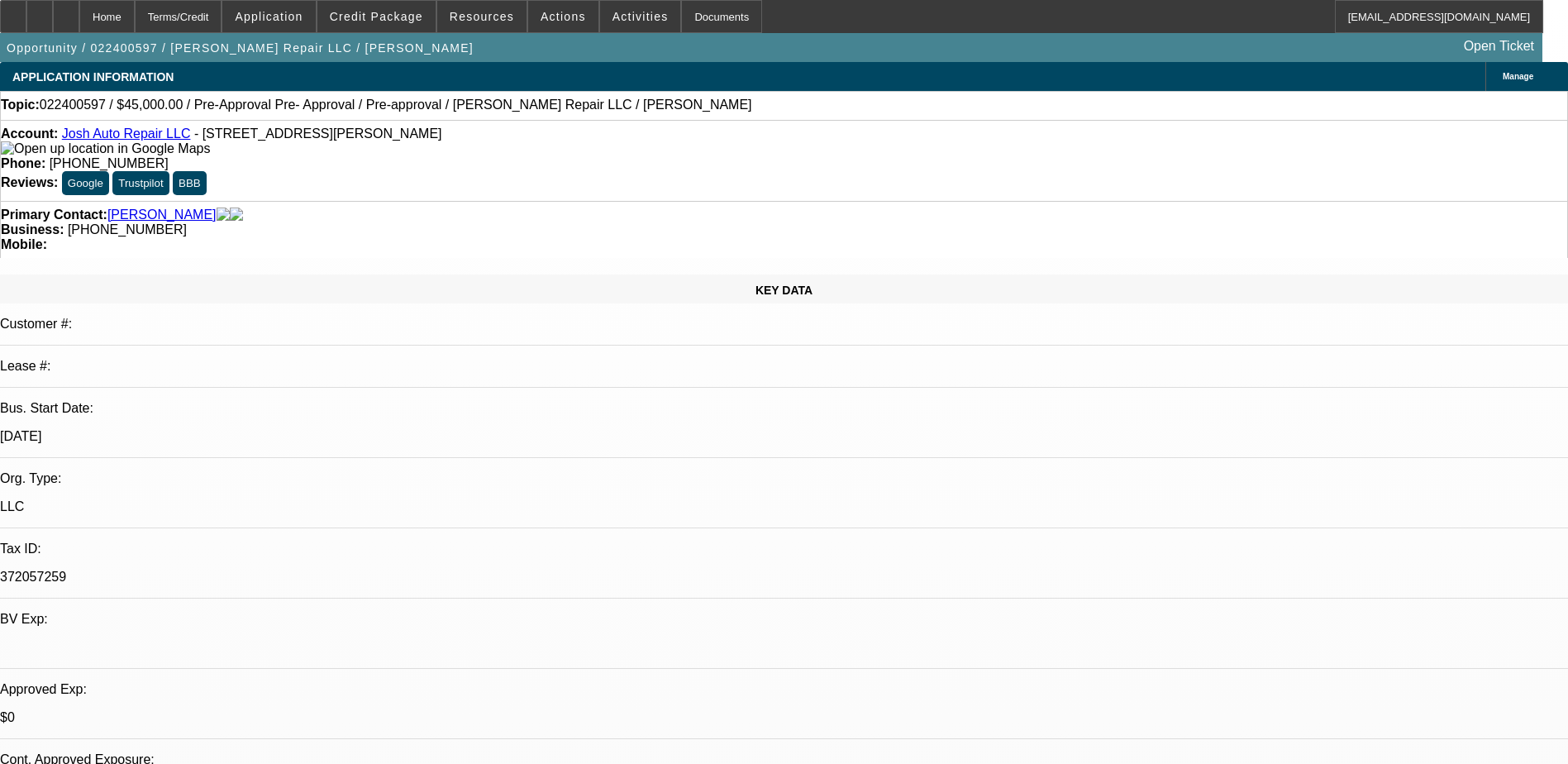
select select "0"
select select "2"
select select "0.1"
select select "0"
select select "2"
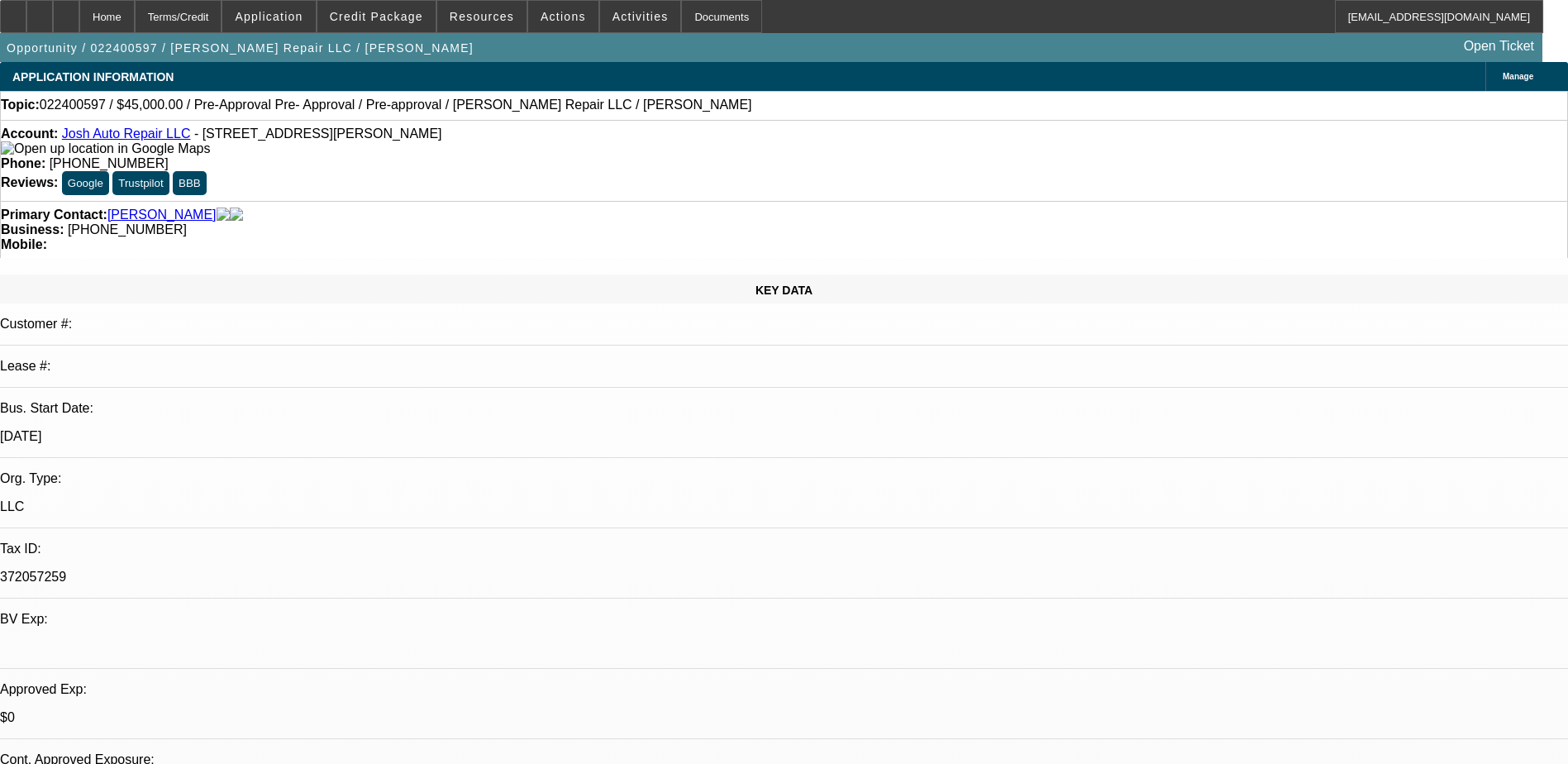
select select "0.1"
select select "1"
select select "4"
select select "1"
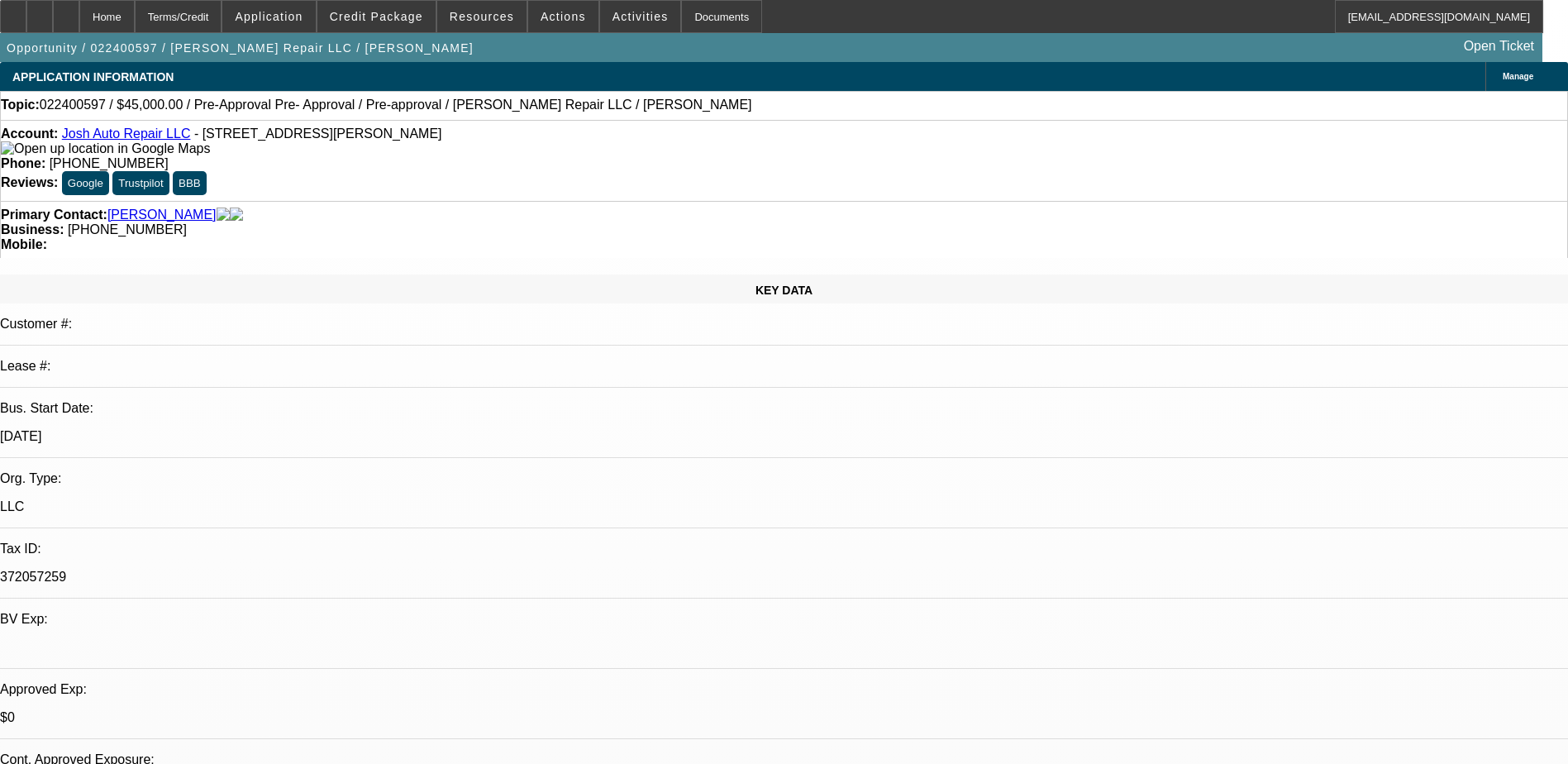
select select "2"
select select "4"
select select "1"
select select "2"
select select "4"
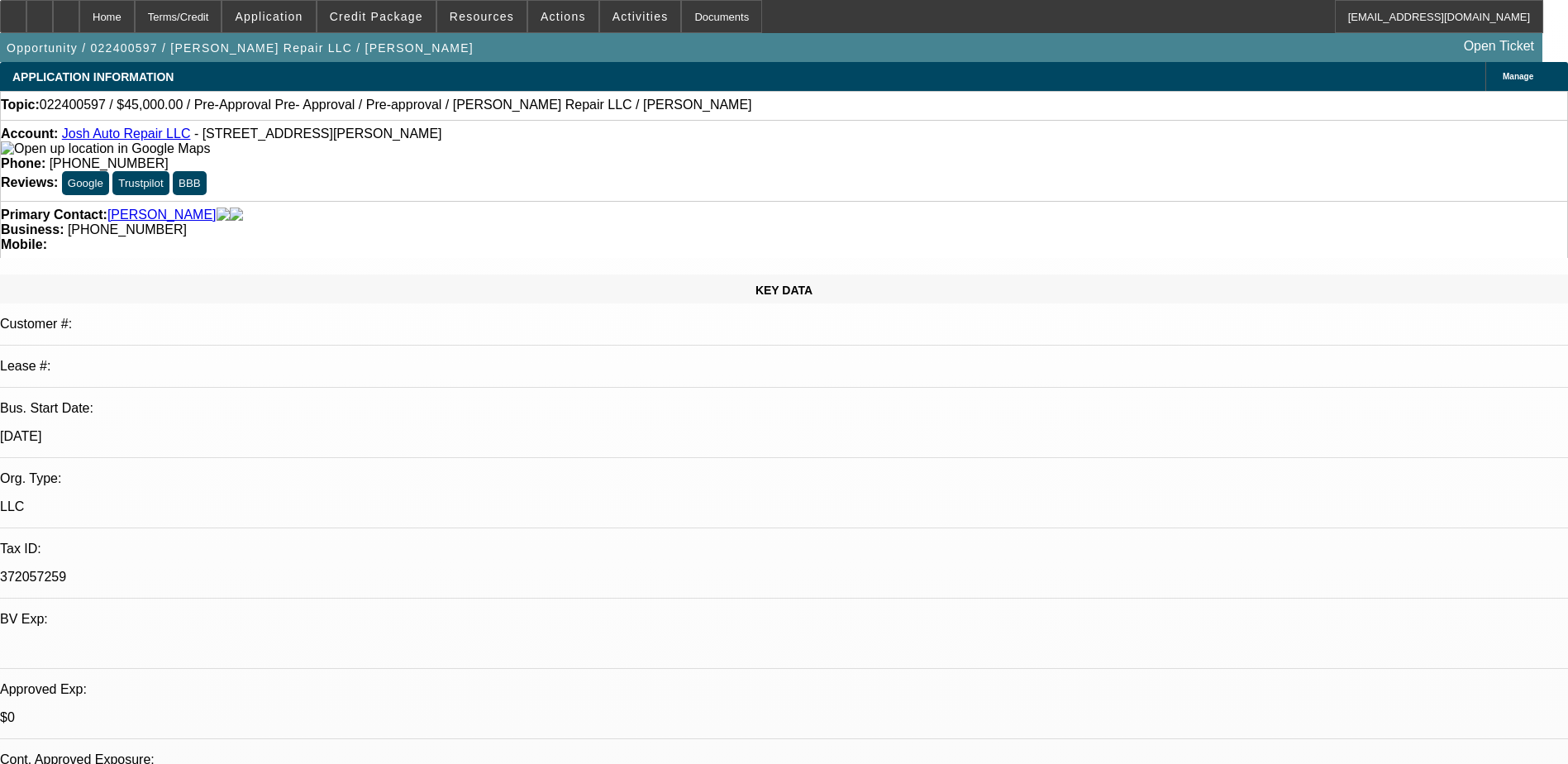
select select "1"
select select "2"
select select "4"
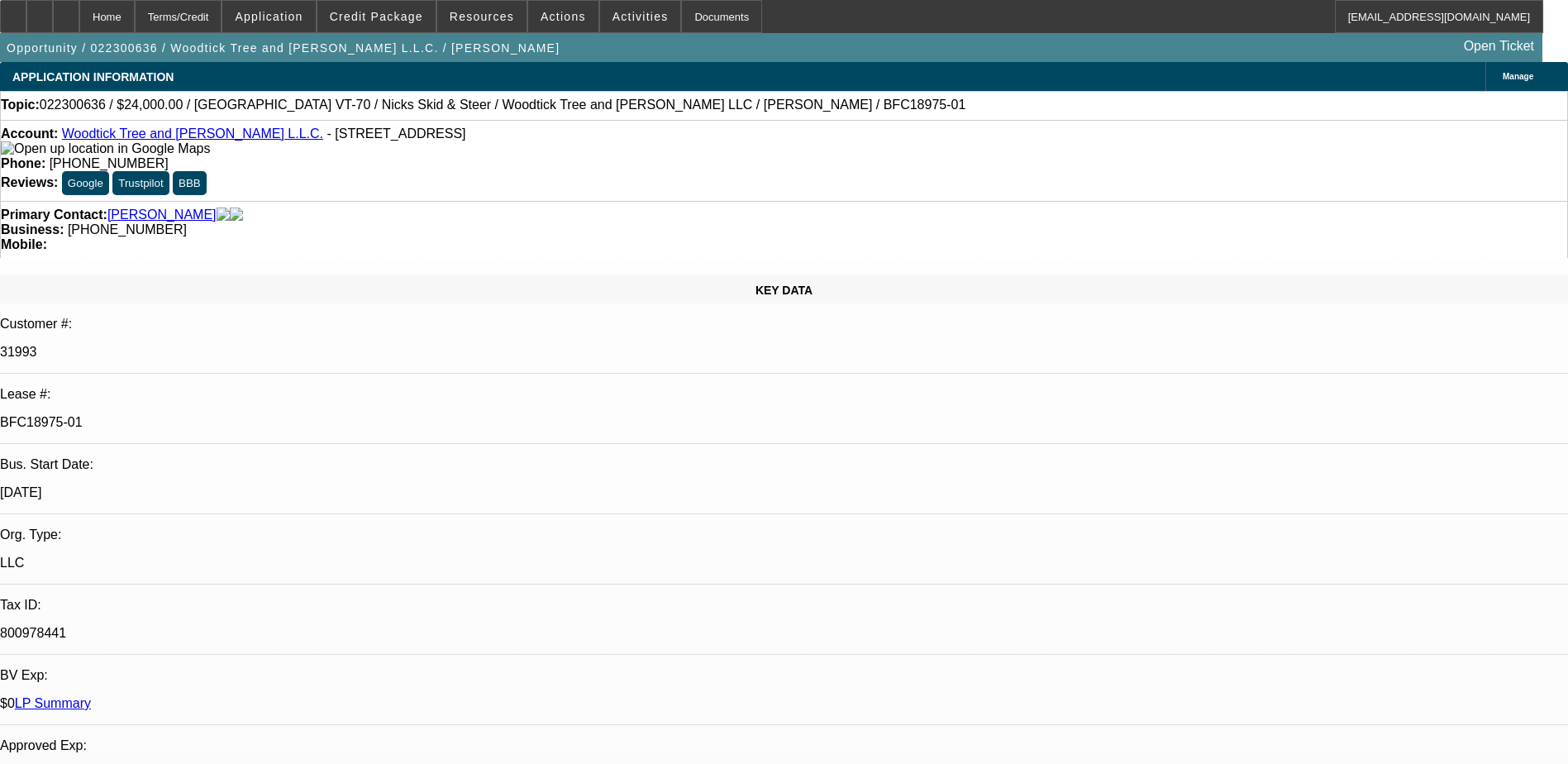
select select "0"
select select "2"
select select "0"
select select "6"
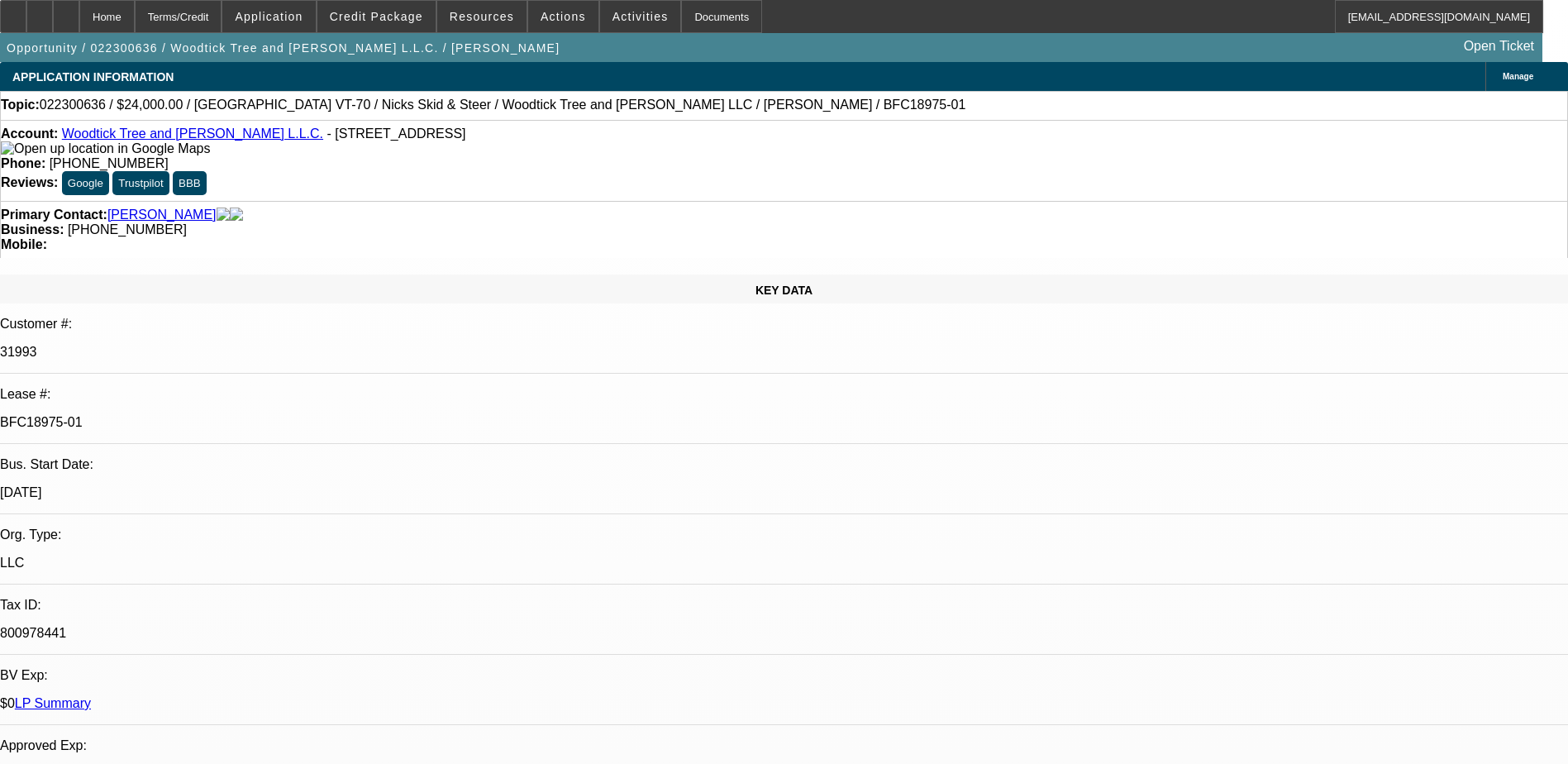
select select "0"
select select "2"
select select "0"
select select "6"
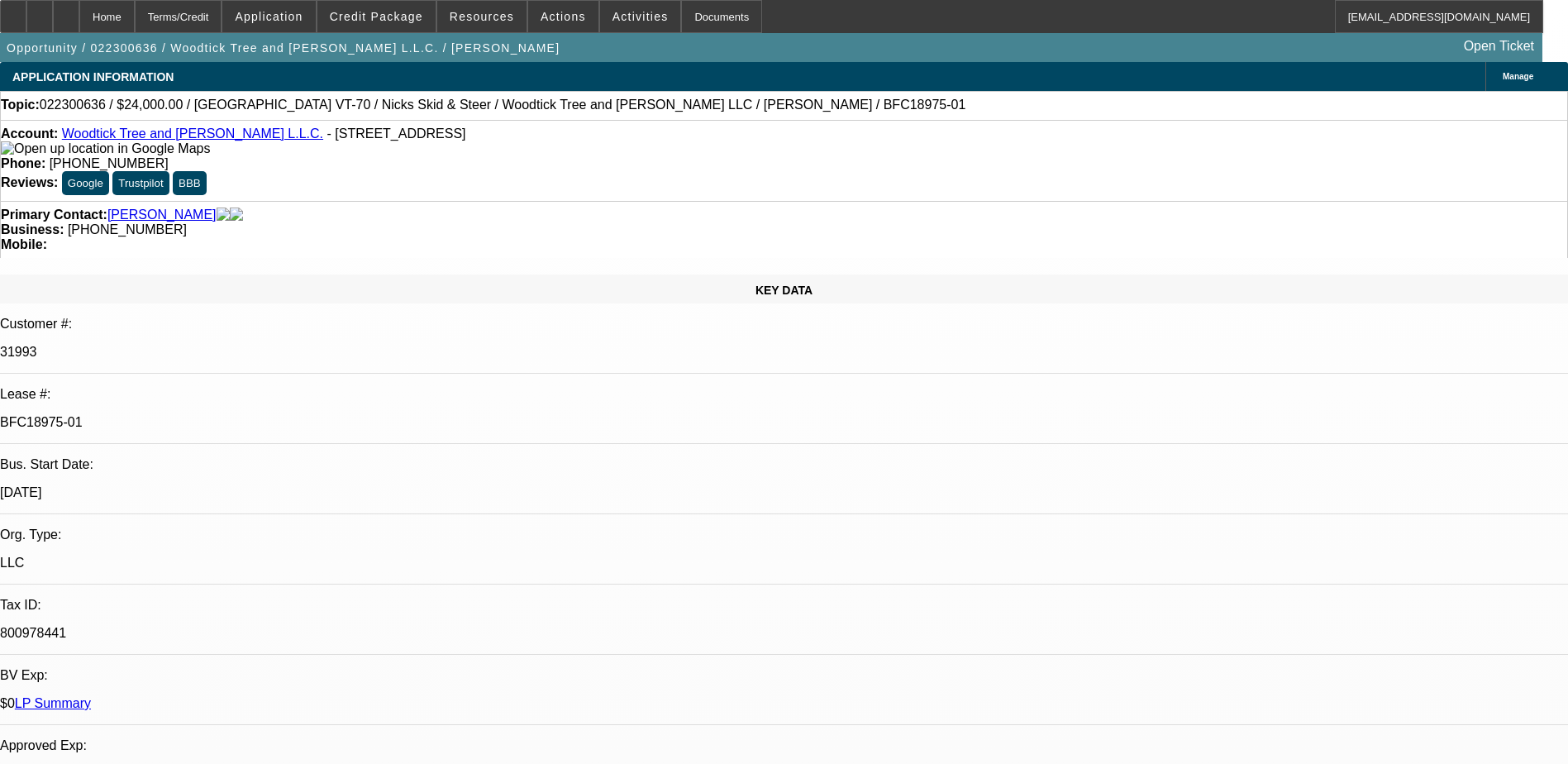
select select "0"
select select "6"
select select "0"
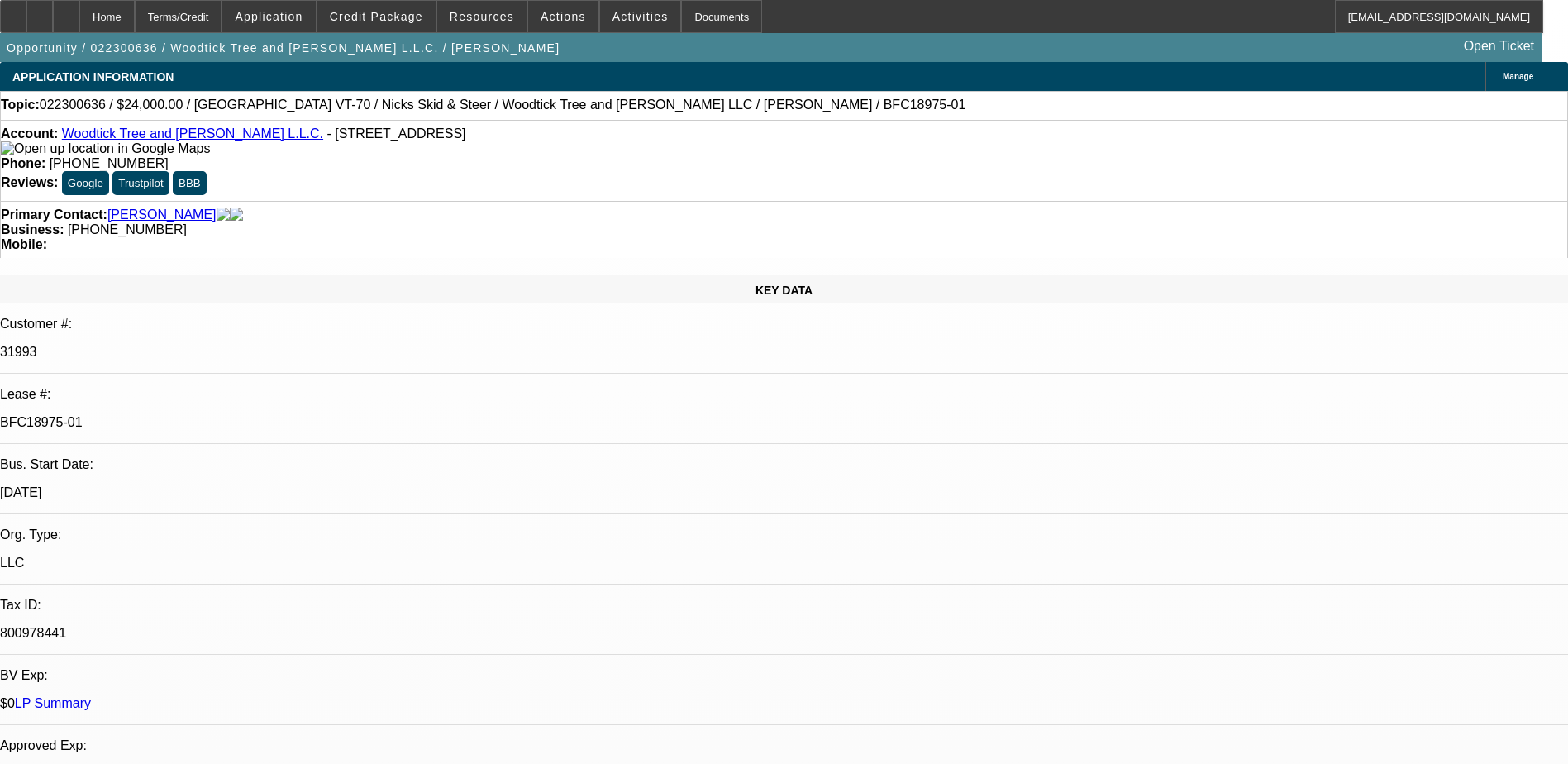
select select "2"
select select "0"
select select "6"
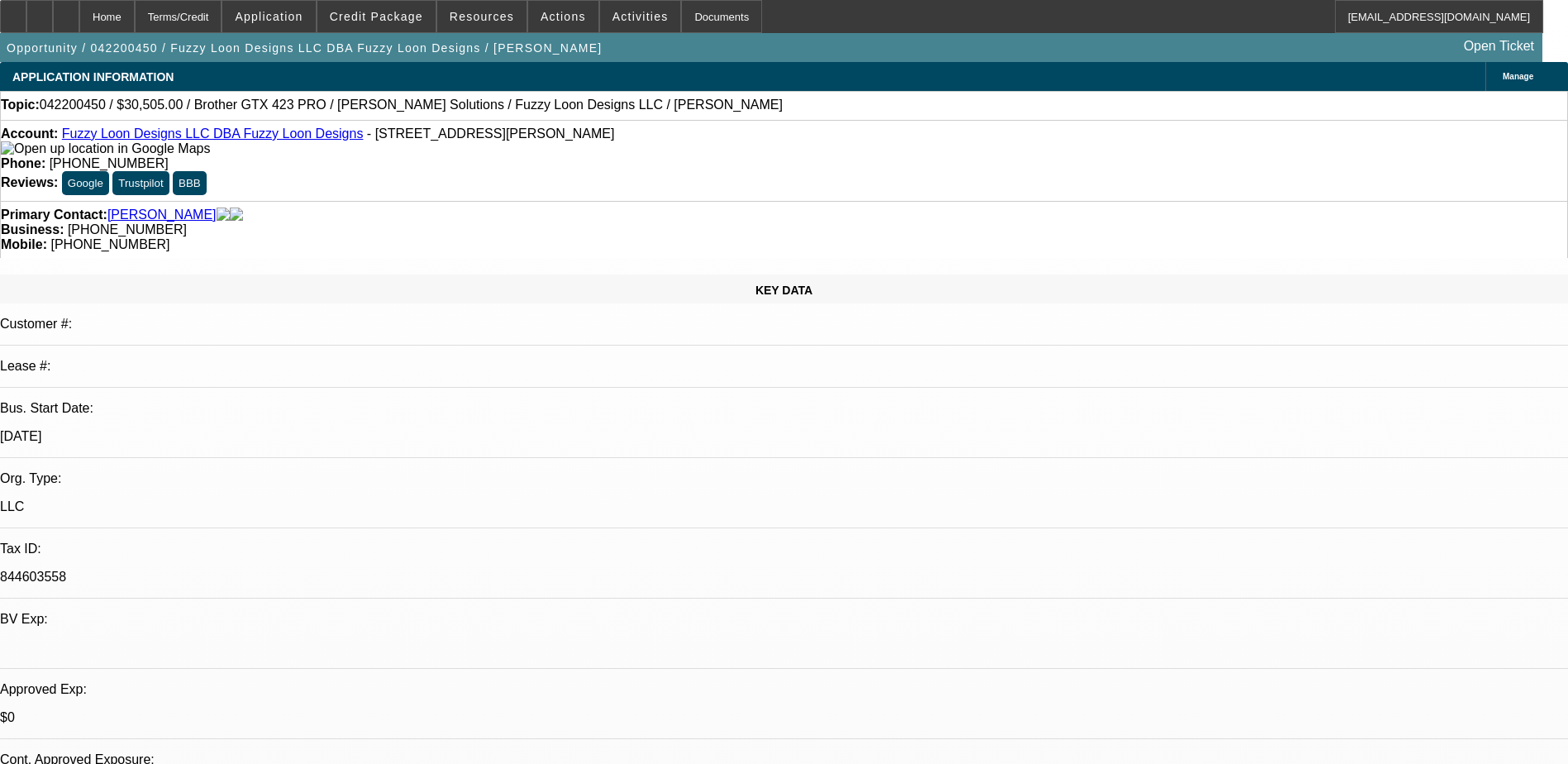
select select "0"
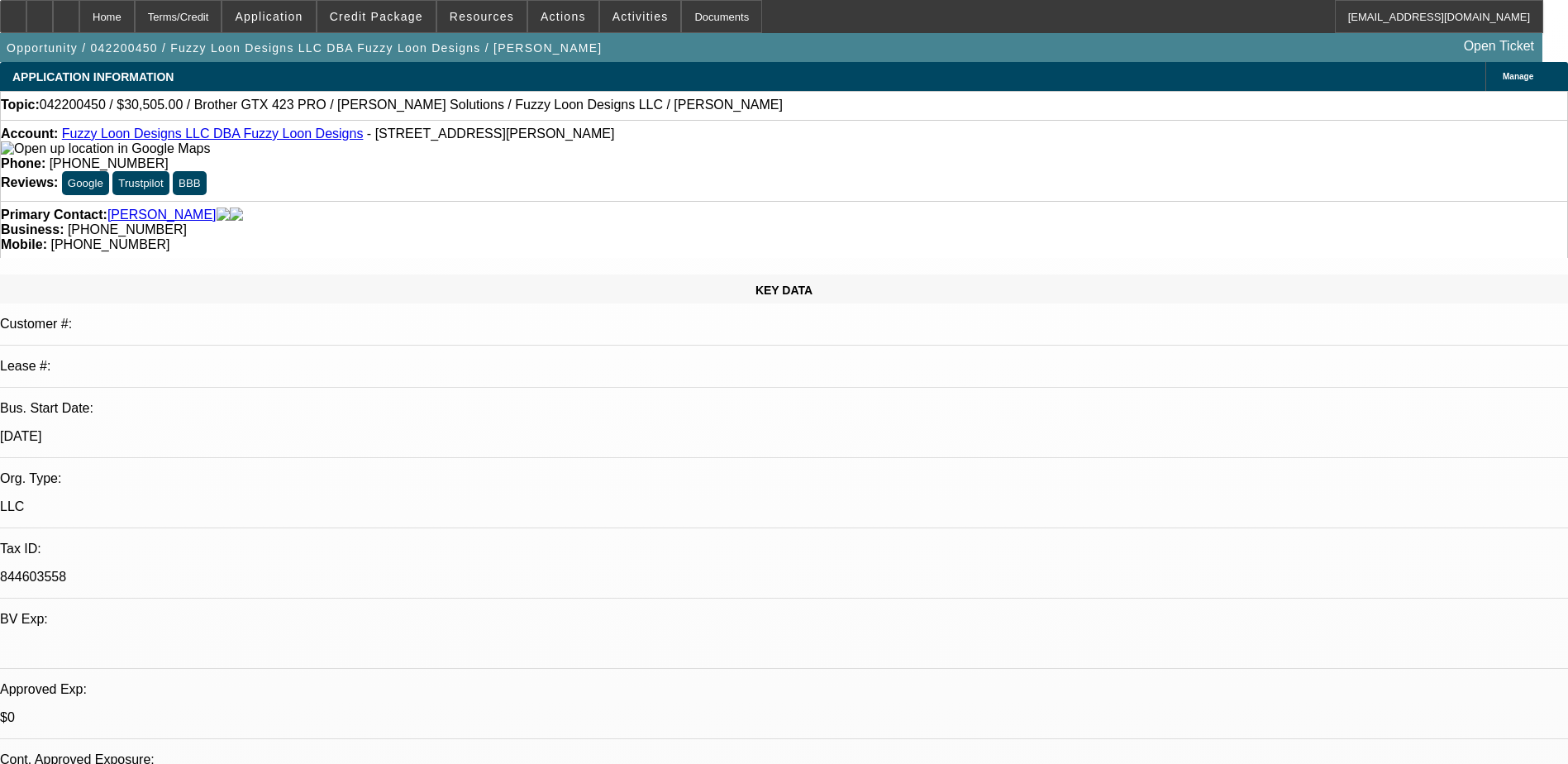
select select "0.1"
select select "0"
select select "0.1"
select select "0"
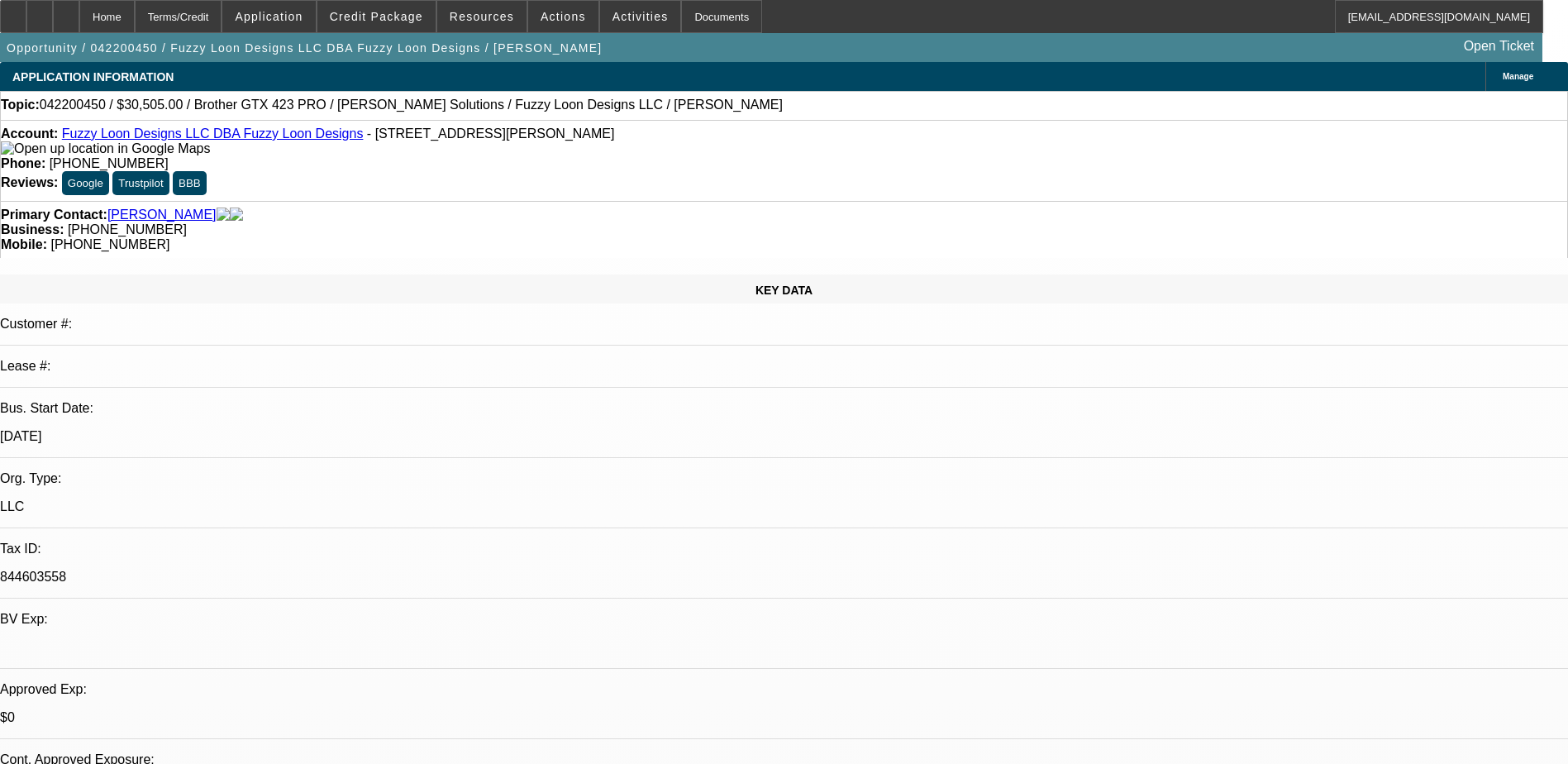
select select "0"
select select "0.1"
select select "1"
select select "6"
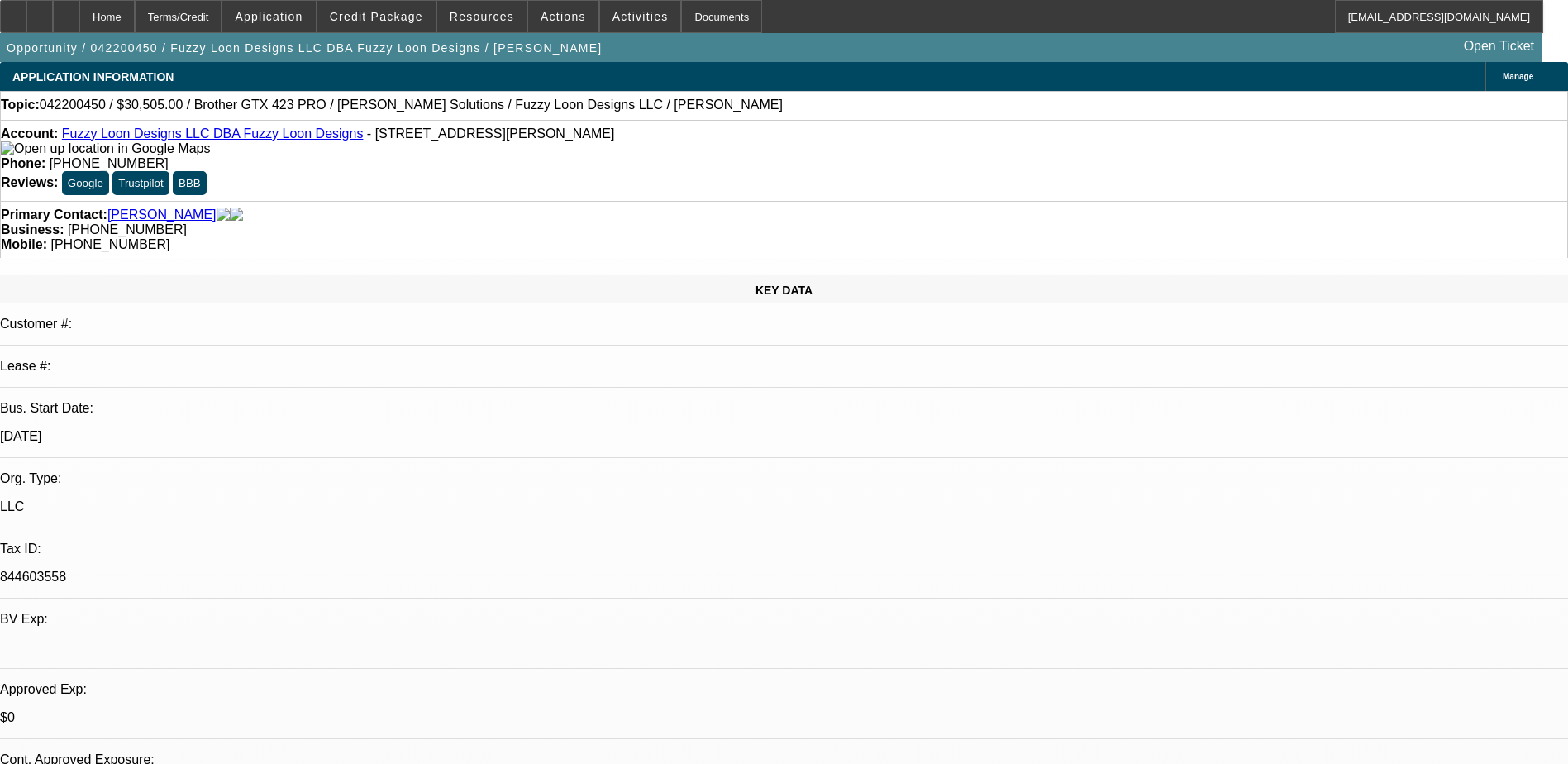
select select "1"
select select "4"
select select "1"
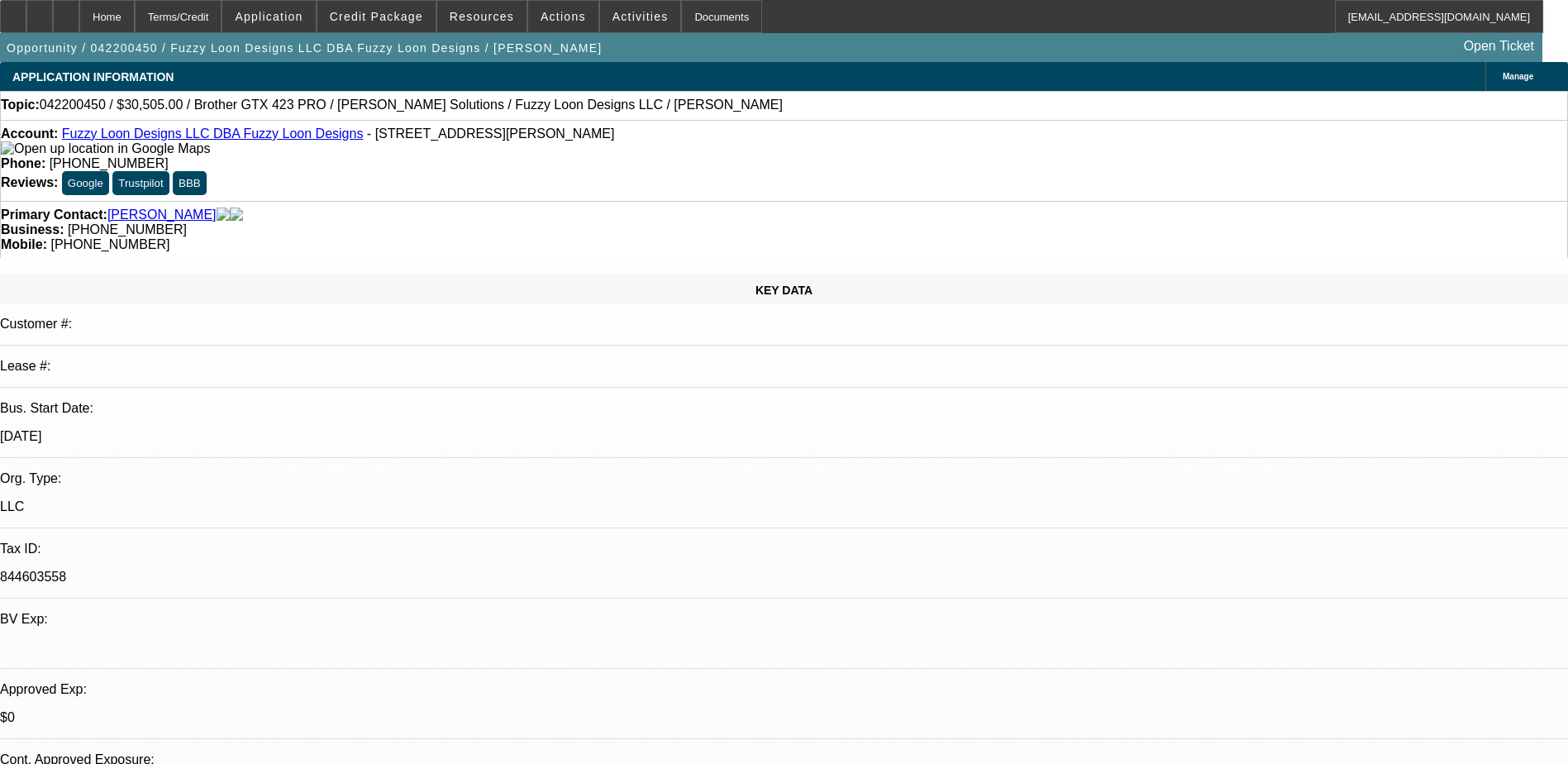
select select "4"
select select "1"
select select "4"
